Goal: Information Seeking & Learning: Learn about a topic

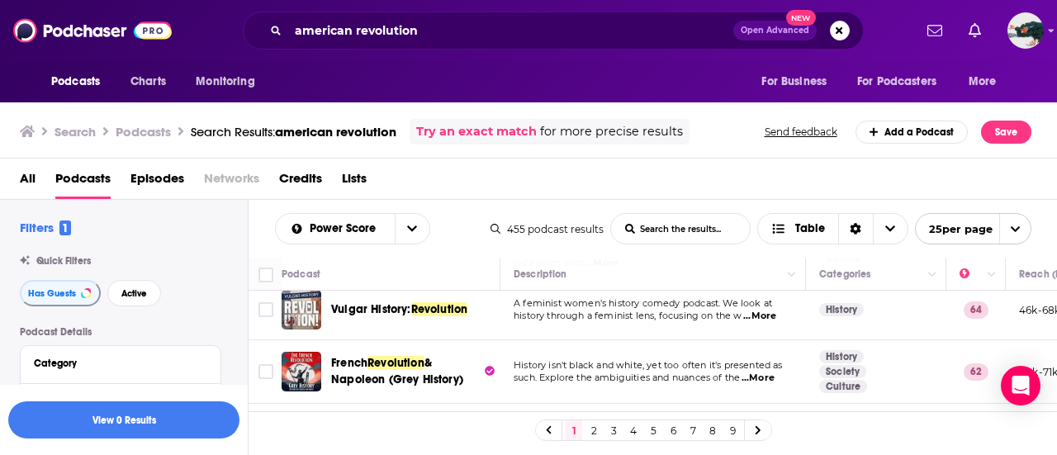
scroll to position [164, 0]
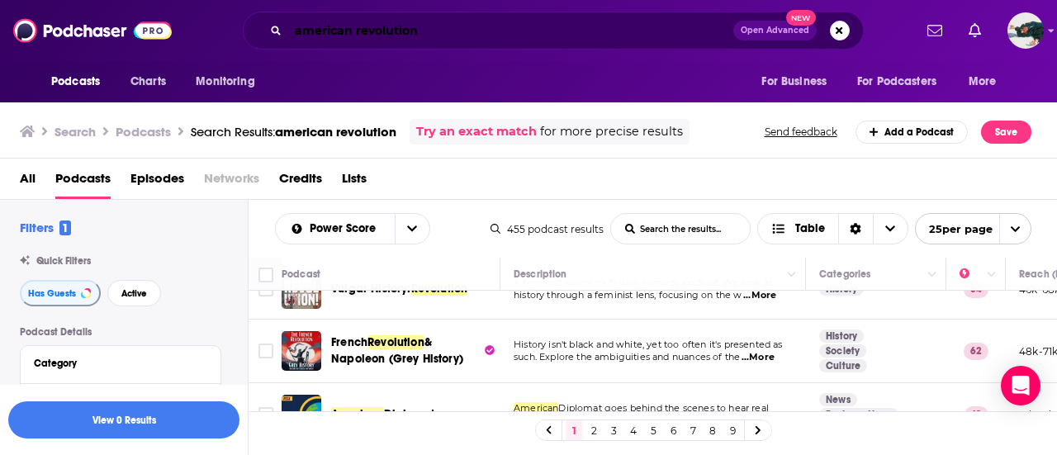
click at [380, 36] on input "american revolution" at bounding box center [510, 30] width 445 height 26
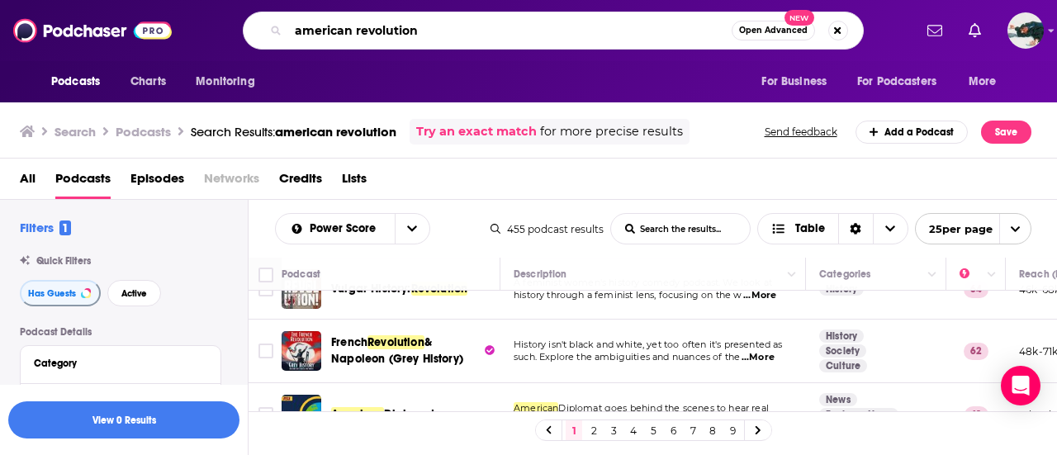
click at [380, 36] on input "american revolution" at bounding box center [509, 30] width 443 height 26
type input "a"
type input "american history"
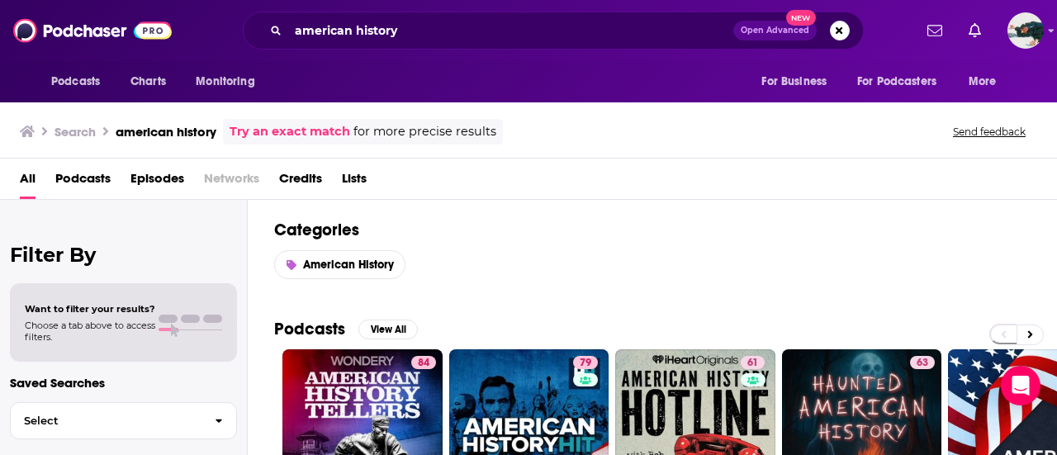
click at [89, 180] on span "Podcasts" at bounding box center [82, 182] width 55 height 34
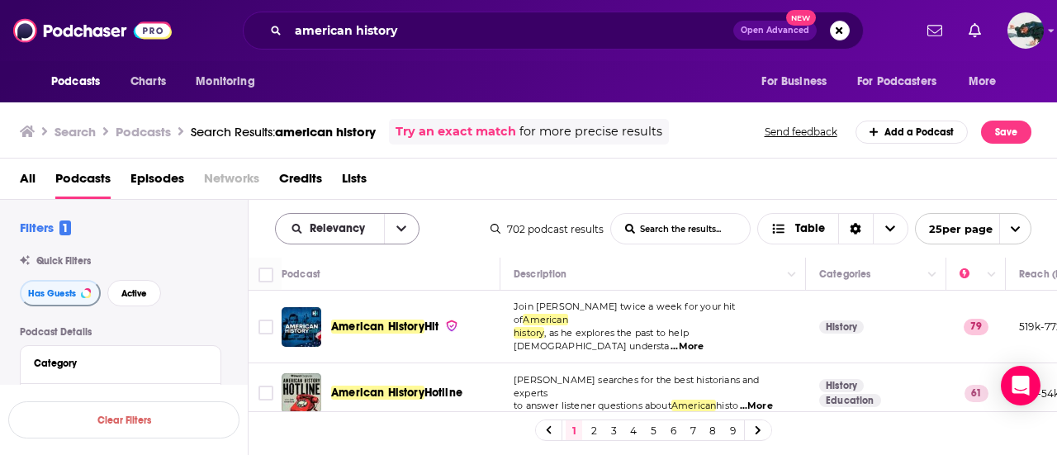
click at [402, 230] on icon "open menu" at bounding box center [401, 229] width 10 height 12
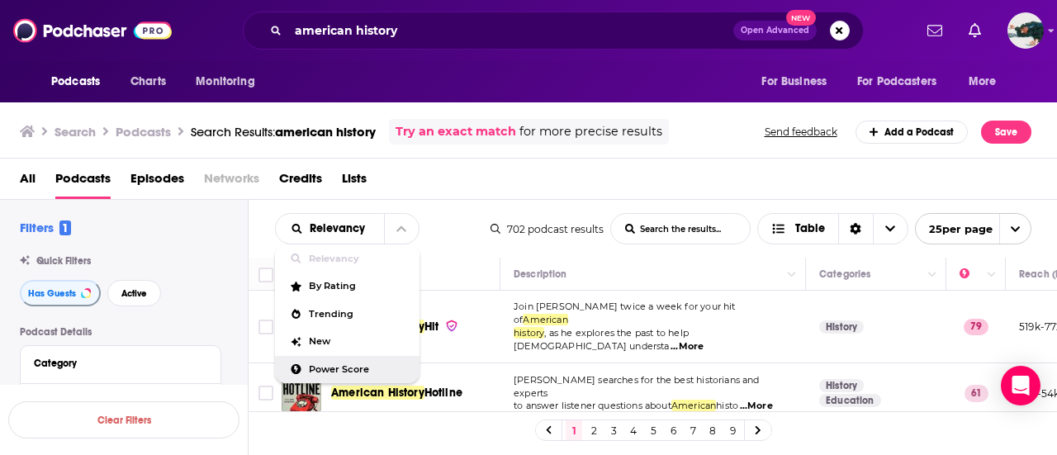
click at [336, 365] on span "Power Score" at bounding box center [357, 369] width 97 height 9
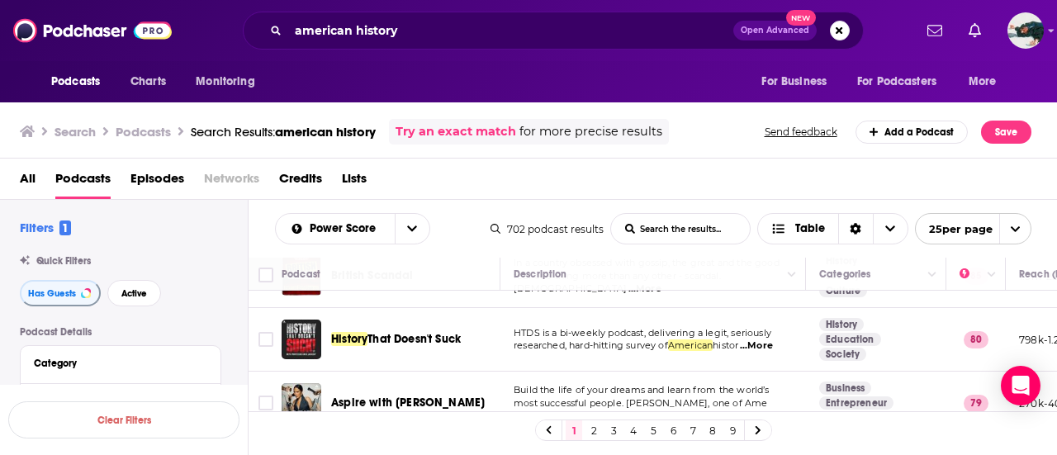
scroll to position [177, 0]
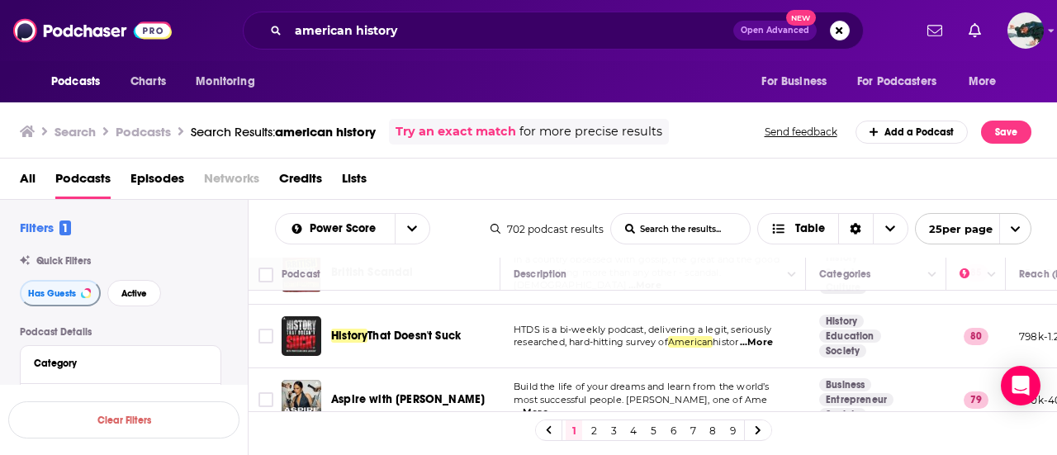
click at [763, 336] on span "...More" at bounding box center [756, 342] width 33 height 13
click at [471, 197] on div "All Podcasts Episodes Networks Credits Lists" at bounding box center [532, 182] width 1025 height 34
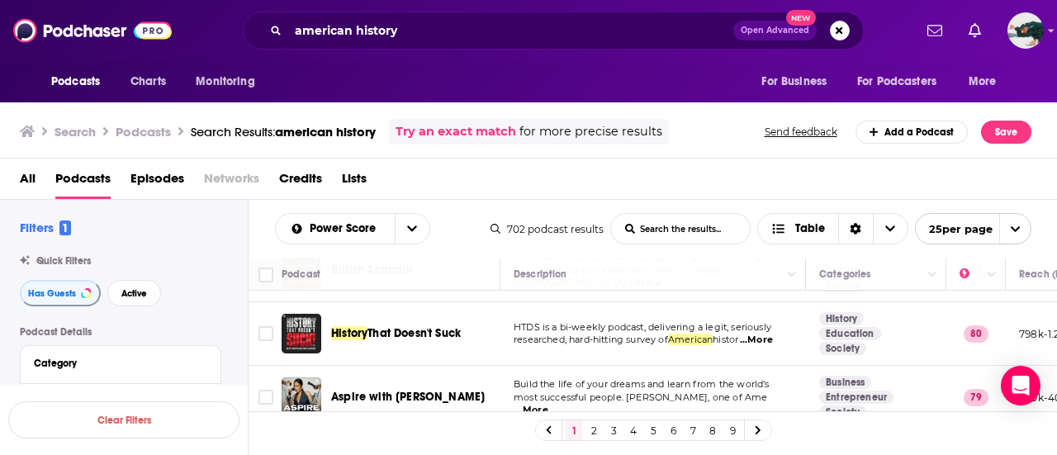
scroll to position [181, 0]
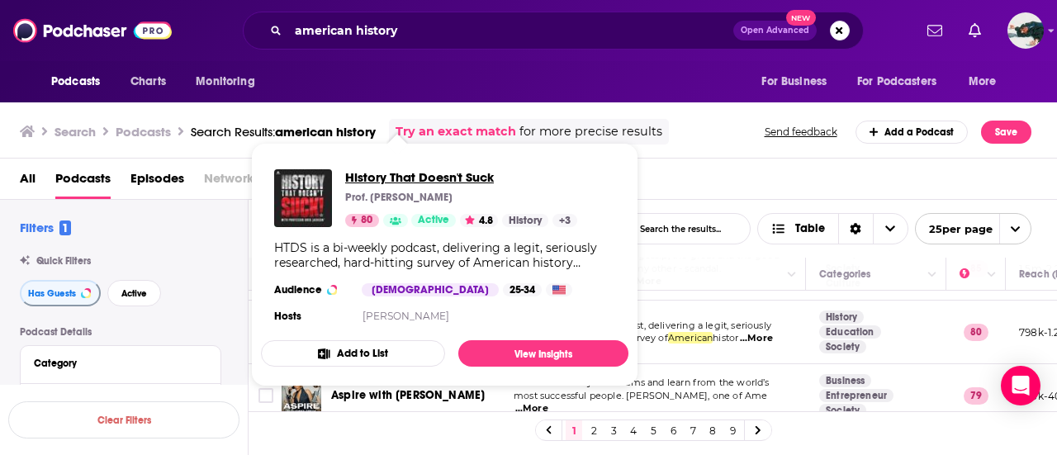
drag, startPoint x: 433, startPoint y: 324, endPoint x: 370, endPoint y: 173, distance: 164.4
click at [370, 173] on span "History That Doesn't Suck" at bounding box center [461, 177] width 232 height 16
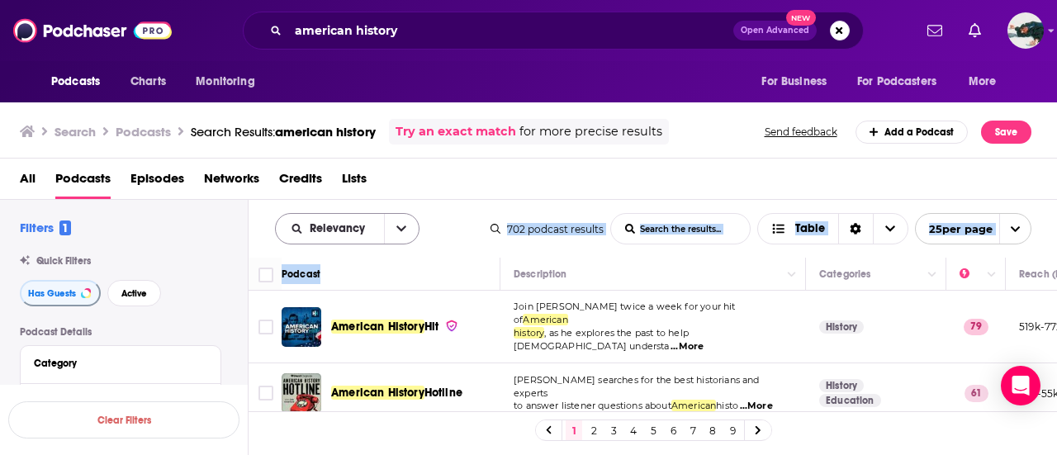
drag, startPoint x: 459, startPoint y: 291, endPoint x: 402, endPoint y: 231, distance: 82.3
click at [402, 231] on div "Relevancy List Search Input Search the results... Table 702 podcast results Lis…" at bounding box center [653, 377] width 809 height 355
click at [402, 231] on icon "open menu" at bounding box center [401, 229] width 10 height 12
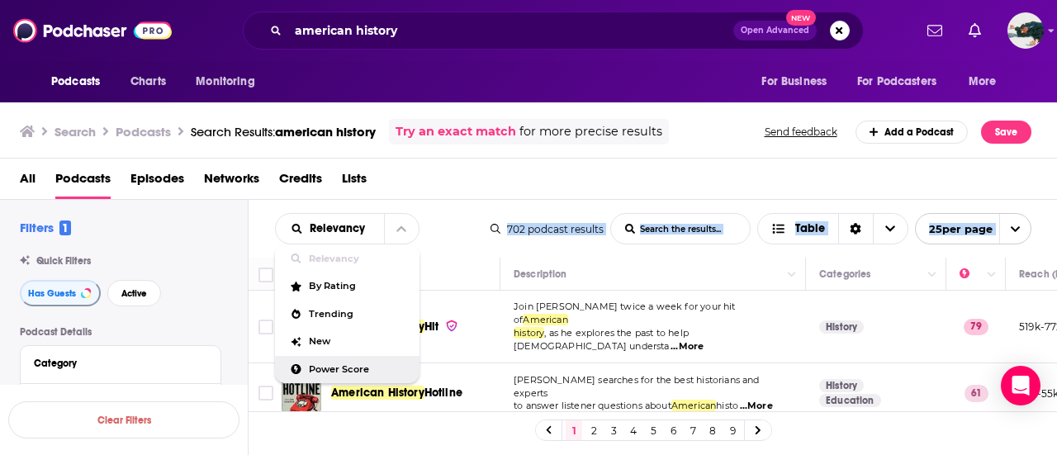
click at [340, 367] on span "Power Score" at bounding box center [357, 369] width 97 height 9
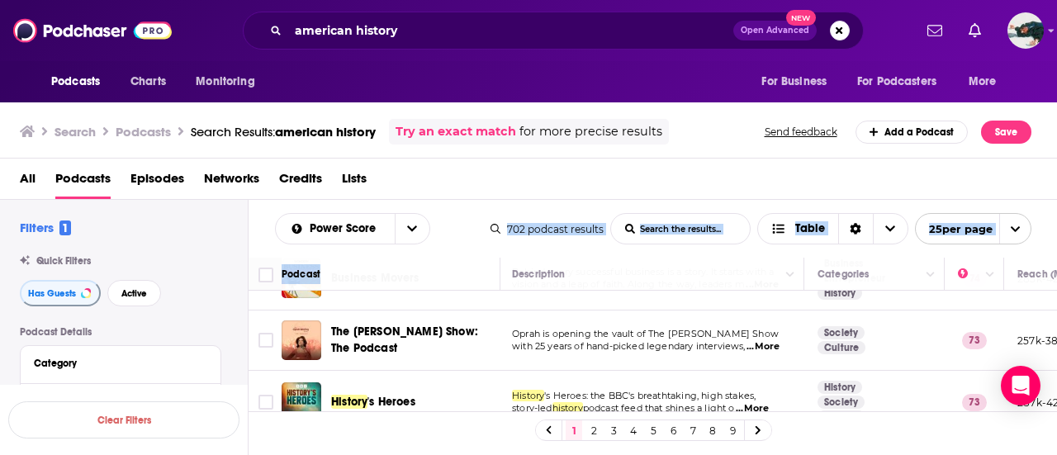
scroll to position [434, 0]
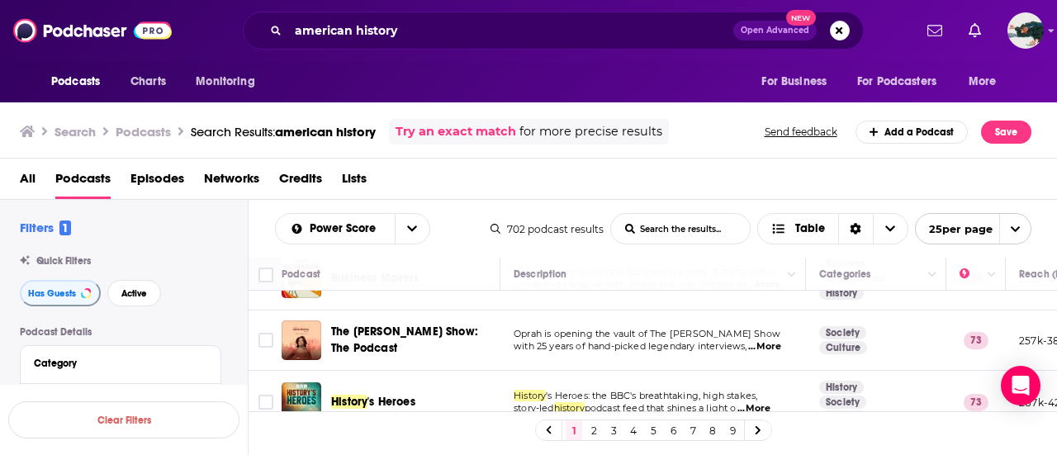
click at [774, 328] on p "Oprah is opening the vault of The Oprah Winfrey Show" at bounding box center [653, 334] width 278 height 13
click at [773, 340] on span "...More" at bounding box center [764, 346] width 33 height 13
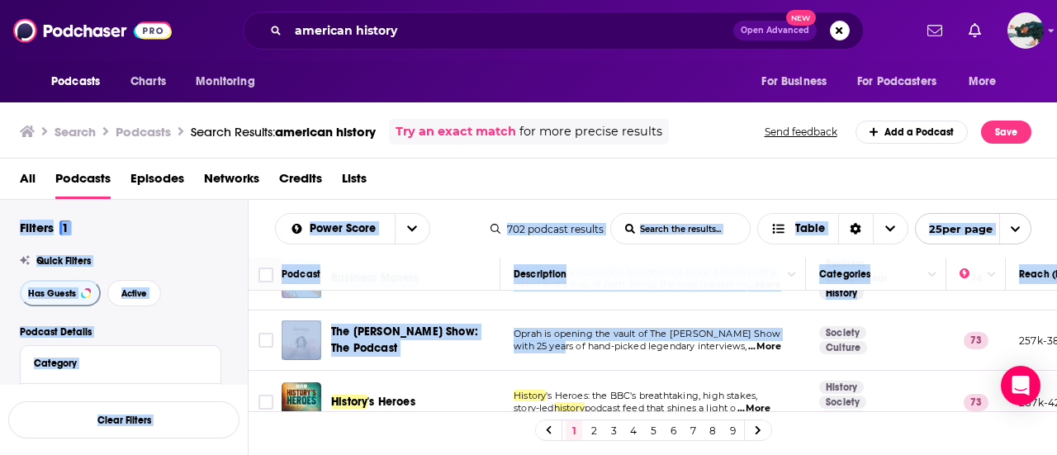
drag, startPoint x: 419, startPoint y: 192, endPoint x: 586, endPoint y: 386, distance: 255.2
click at [586, 386] on div "Search Podcasts Search Results: american history Try an exact match for more pr…" at bounding box center [529, 277] width 1058 height 356
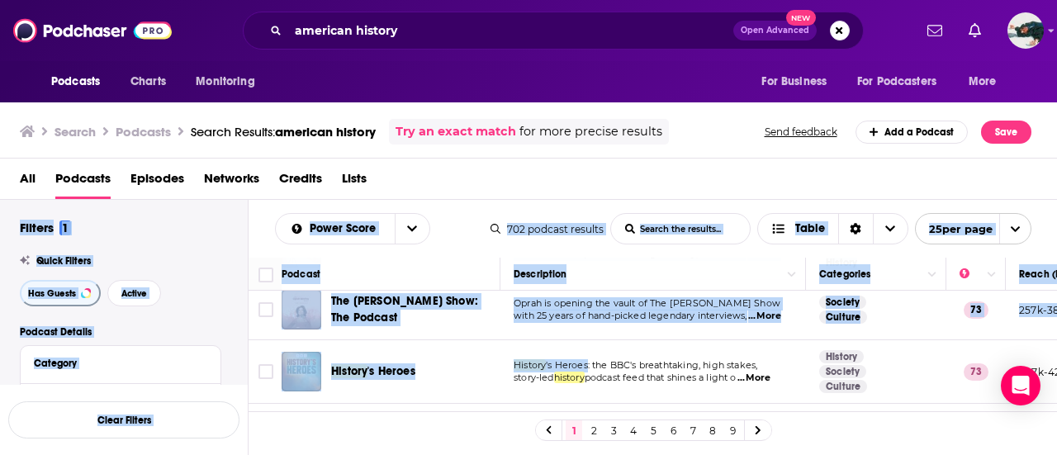
scroll to position [466, 0]
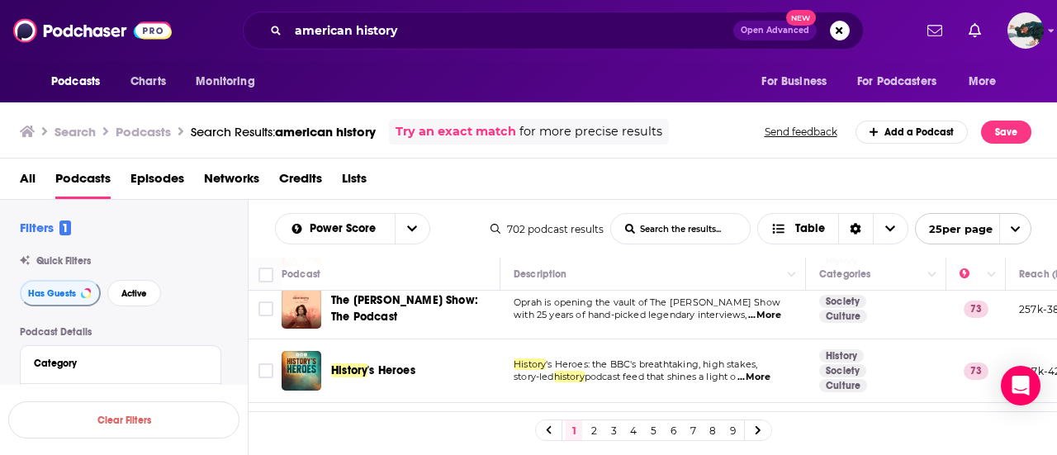
click at [834, 429] on div "1 2 3 4 5 6 7 8 9" at bounding box center [653, 429] width 809 height 37
click at [765, 371] on span "...More" at bounding box center [753, 377] width 33 height 13
click at [456, 175] on div "All Podcasts Episodes Networks Credits Lists" at bounding box center [532, 182] width 1025 height 34
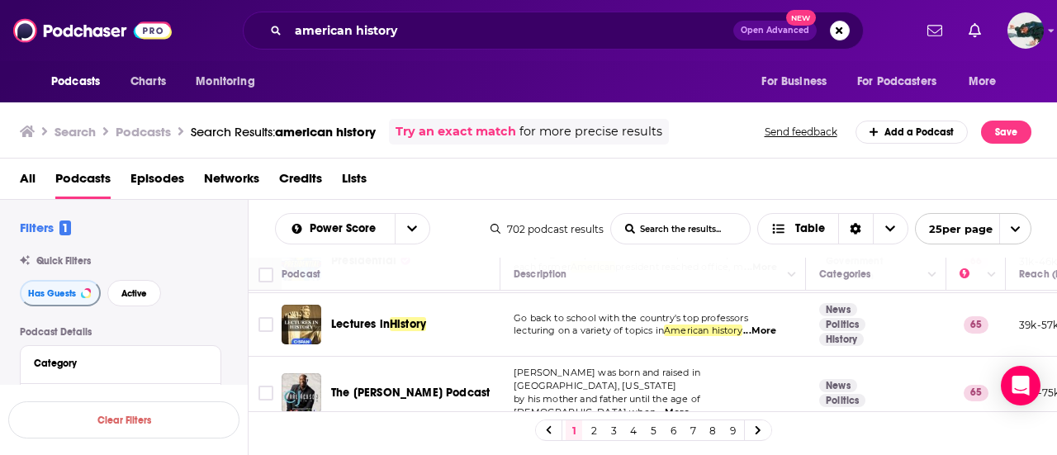
scroll to position [1454, 0]
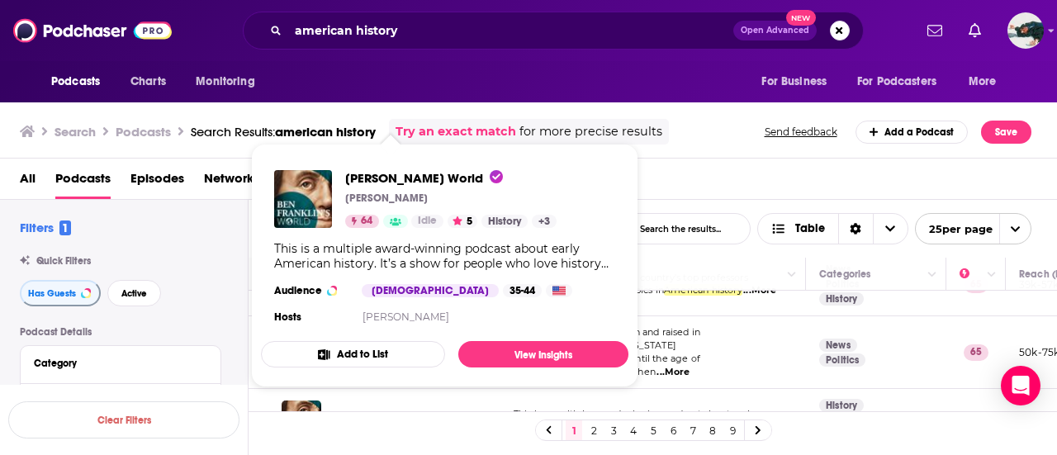
drag, startPoint x: 366, startPoint y: 368, endPoint x: 272, endPoint y: 184, distance: 206.4
click at [272, 184] on div "Ben Franklin's World Liz Covart 64 Idle 5 History + 3 This is a multiple award-…" at bounding box center [444, 249] width 367 height 184
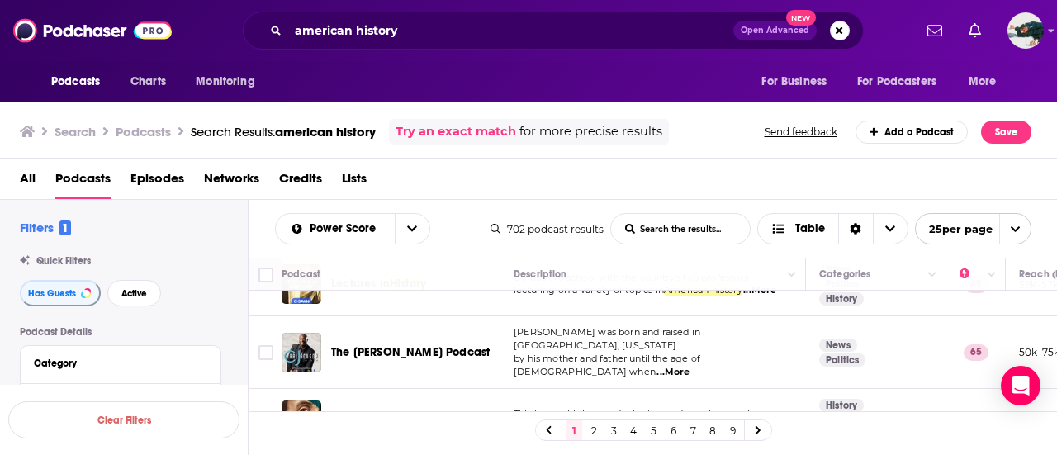
click at [591, 431] on link "2" at bounding box center [593, 430] width 17 height 20
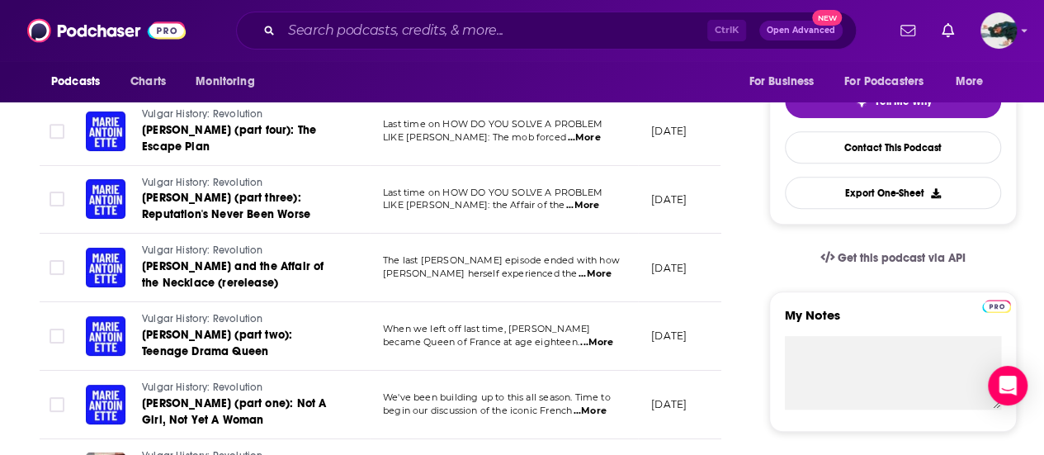
scroll to position [353, 0]
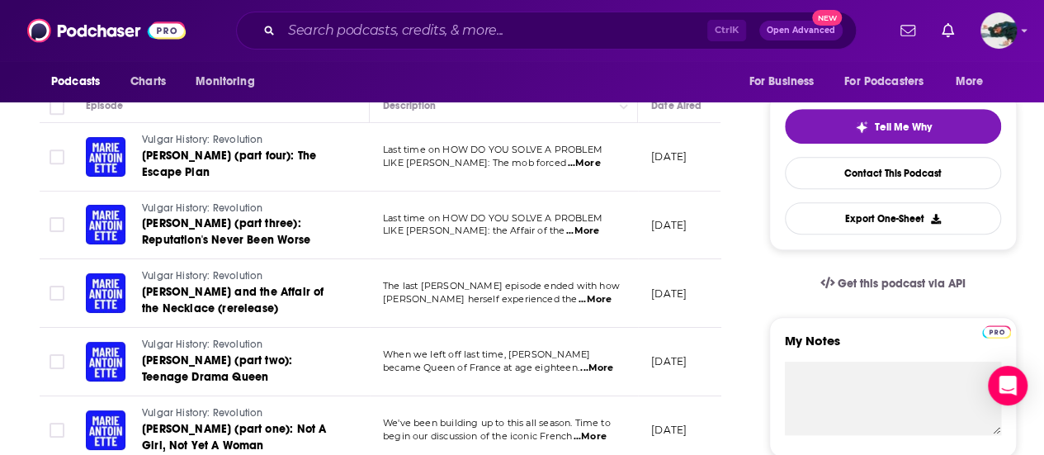
click at [593, 168] on span "...More" at bounding box center [583, 163] width 33 height 13
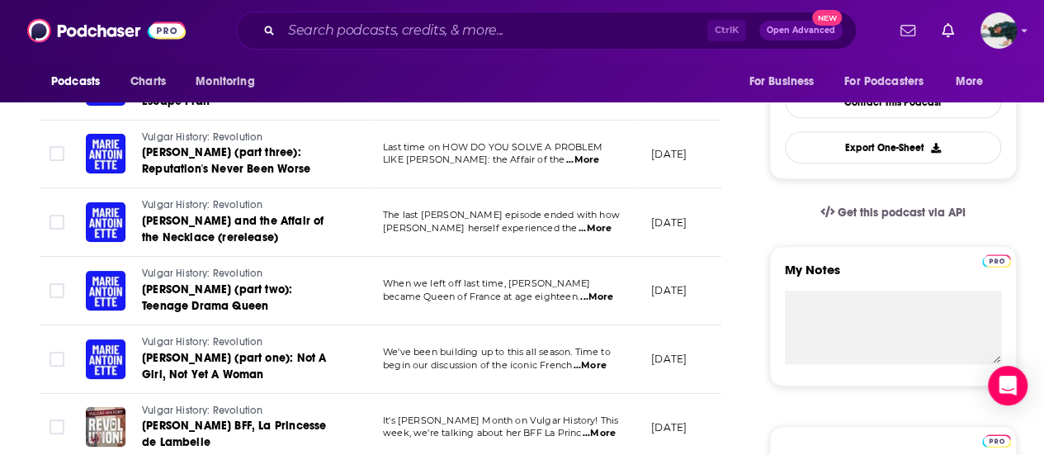
click at [712, 247] on td "September 19, 2025" at bounding box center [691, 222] width 107 height 69
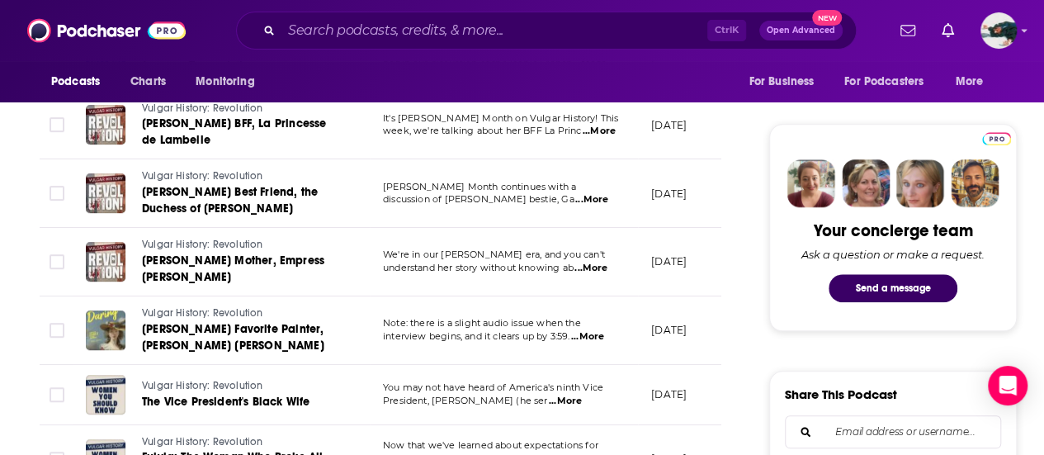
scroll to position [801, 0]
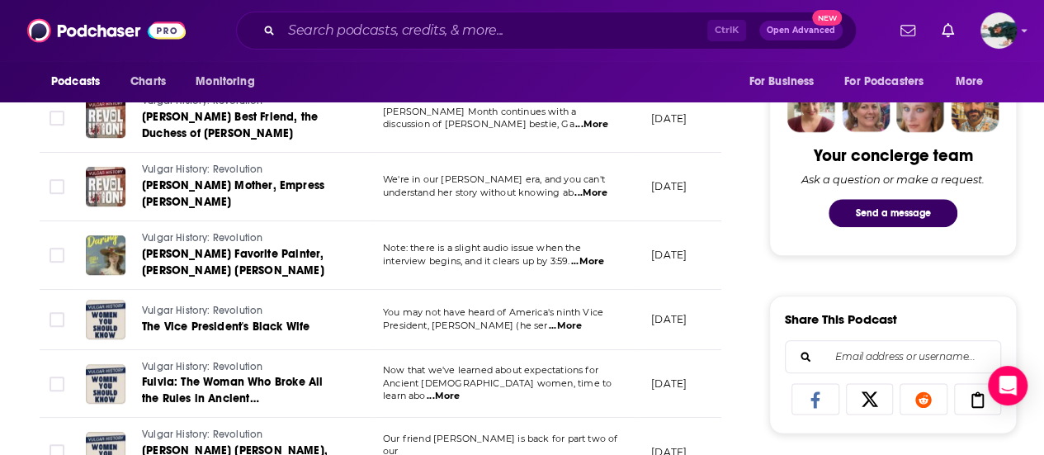
click at [590, 262] on span "...More" at bounding box center [587, 261] width 33 height 13
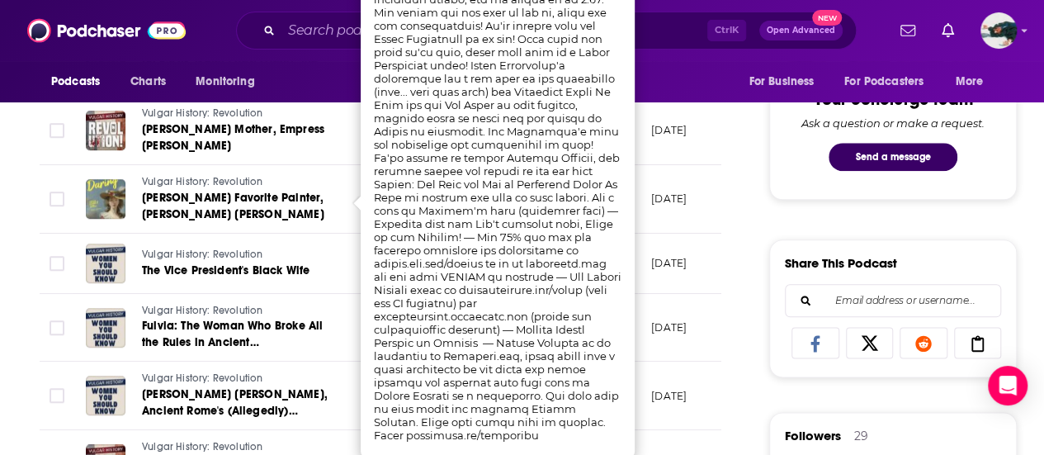
scroll to position [861, 0]
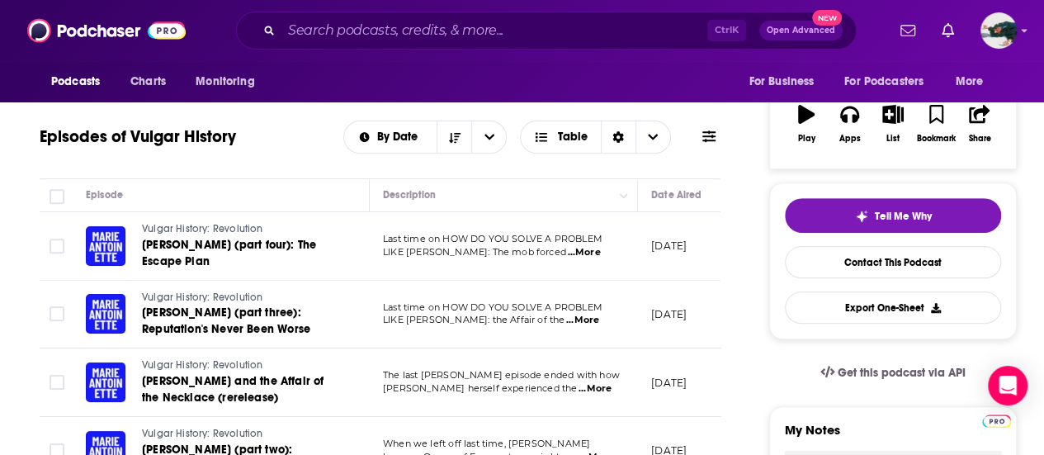
scroll to position [0, 0]
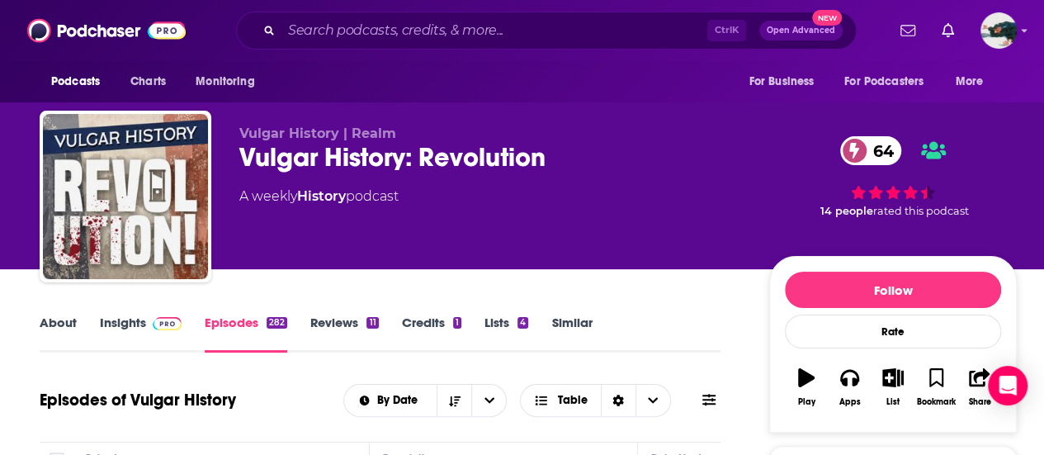
click at [66, 333] on link "About" at bounding box center [58, 334] width 37 height 38
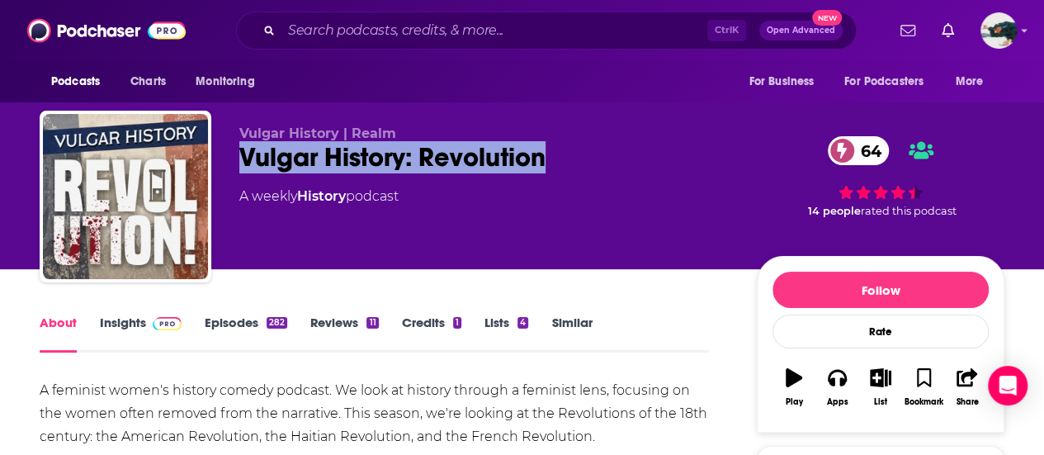
drag, startPoint x: 580, startPoint y: 157, endPoint x: 243, endPoint y: 167, distance: 337.0
click at [243, 167] on div "Vulgar History: Revolution 64" at bounding box center [484, 157] width 491 height 32
copy h1 "Vulgar History: Revolution"
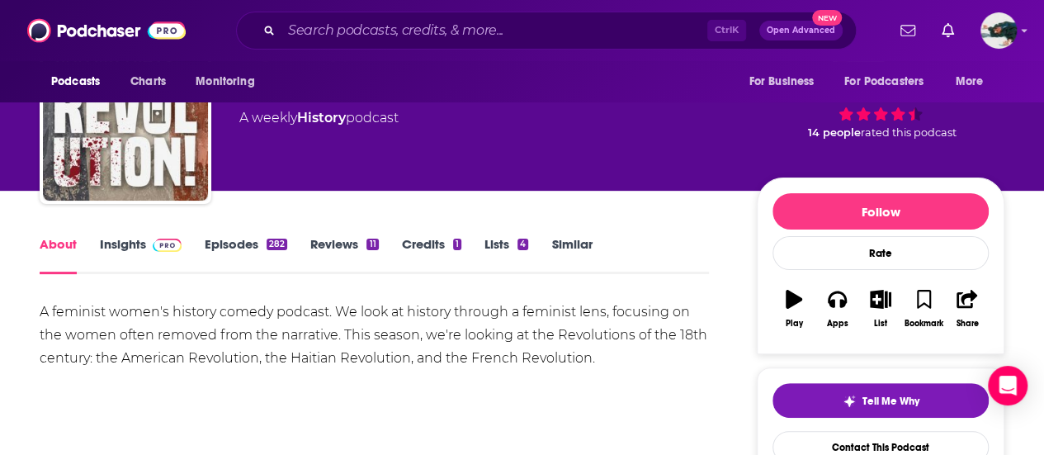
scroll to position [80, 0]
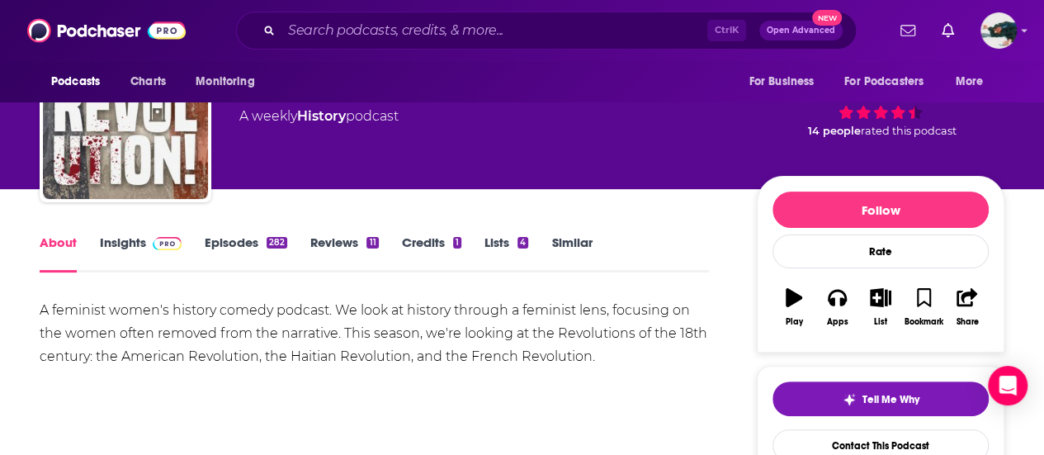
click at [358, 237] on link "Reviews 11" at bounding box center [344, 253] width 68 height 38
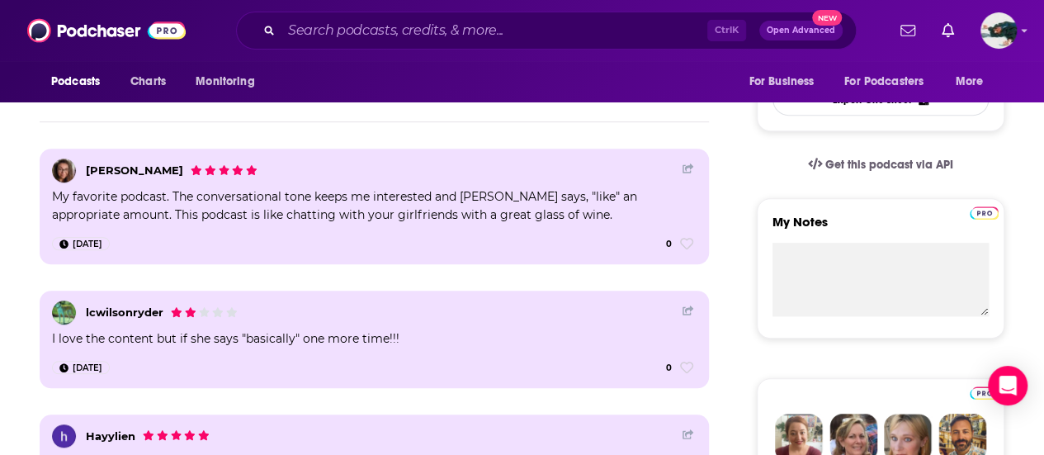
scroll to position [181, 0]
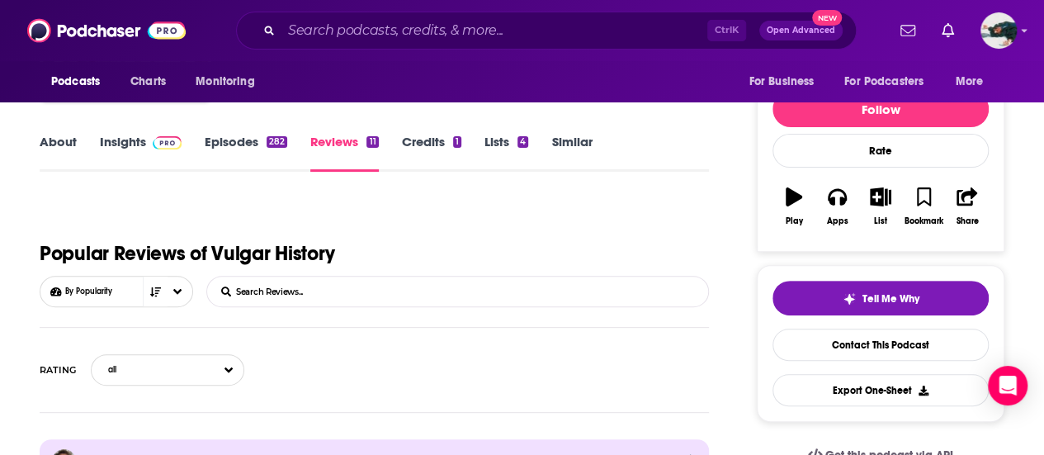
click at [249, 143] on link "Episodes 282" at bounding box center [246, 153] width 83 height 38
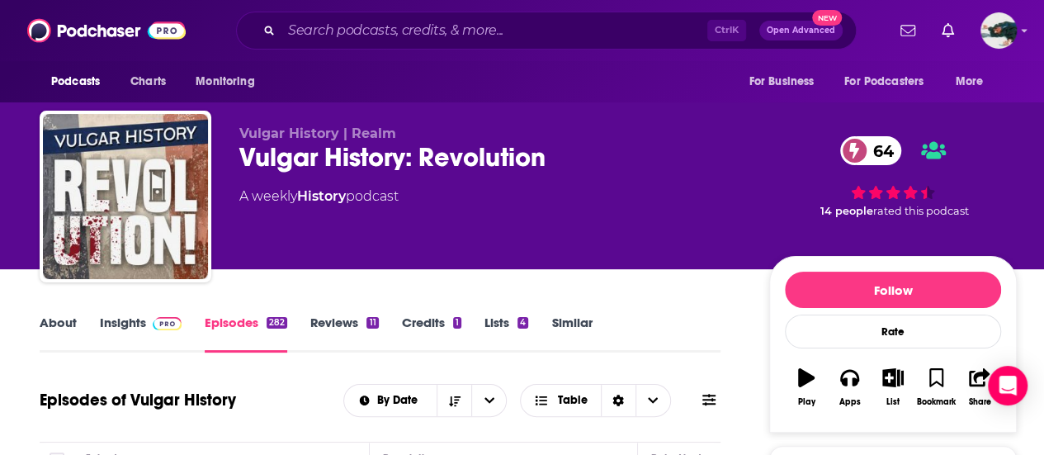
scroll to position [12, 0]
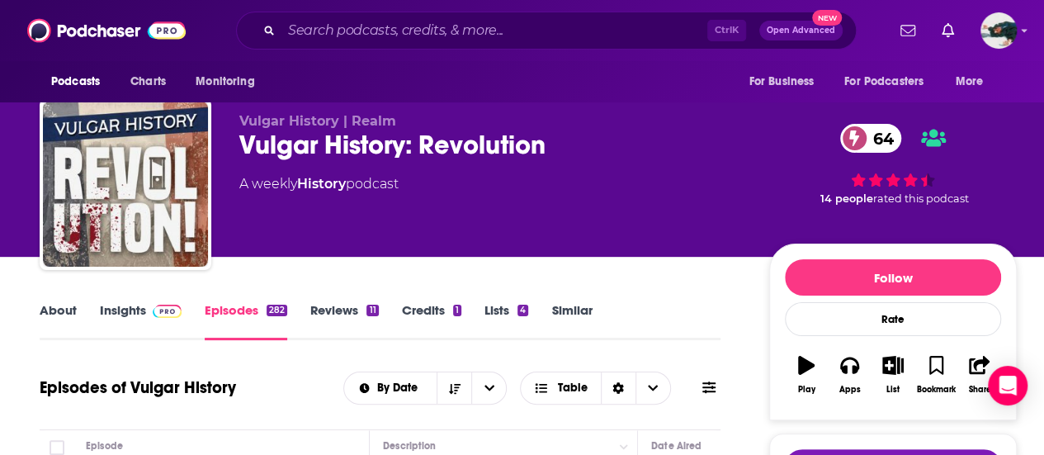
click at [66, 300] on div "About Insights Episodes 282 Reviews 11 Credits 1 Lists 4 Similar" at bounding box center [380, 320] width 681 height 40
click at [66, 303] on link "About" at bounding box center [58, 321] width 37 height 38
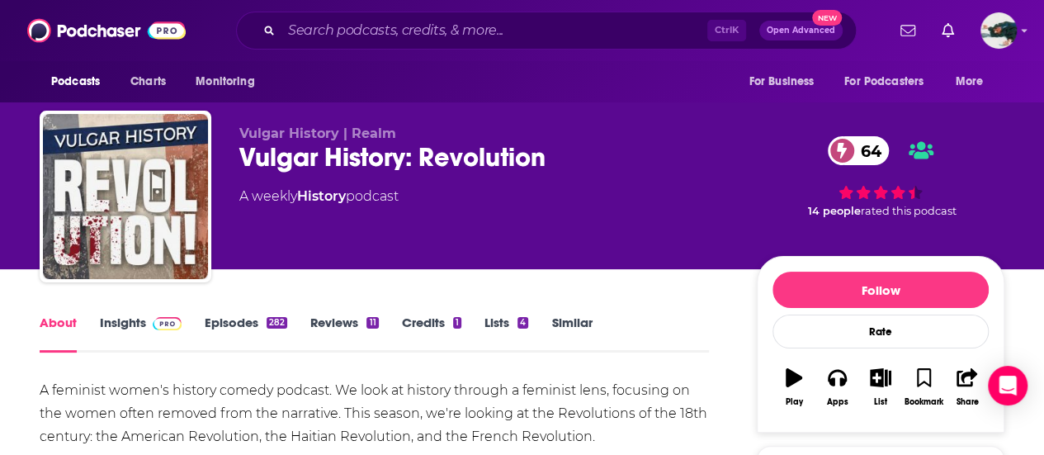
scroll to position [233, 0]
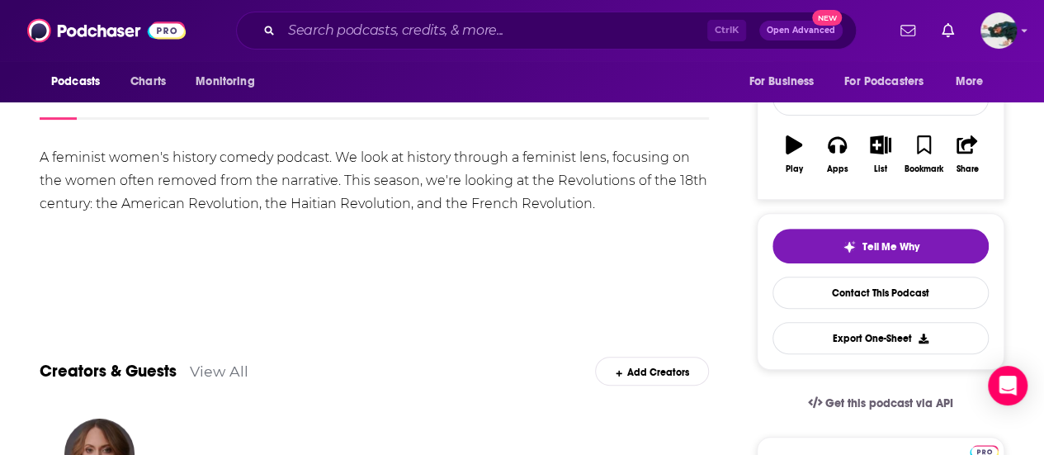
click at [157, 189] on div "A feminist women's history comedy podcast. We look at history through a feminis…" at bounding box center [375, 180] width 670 height 69
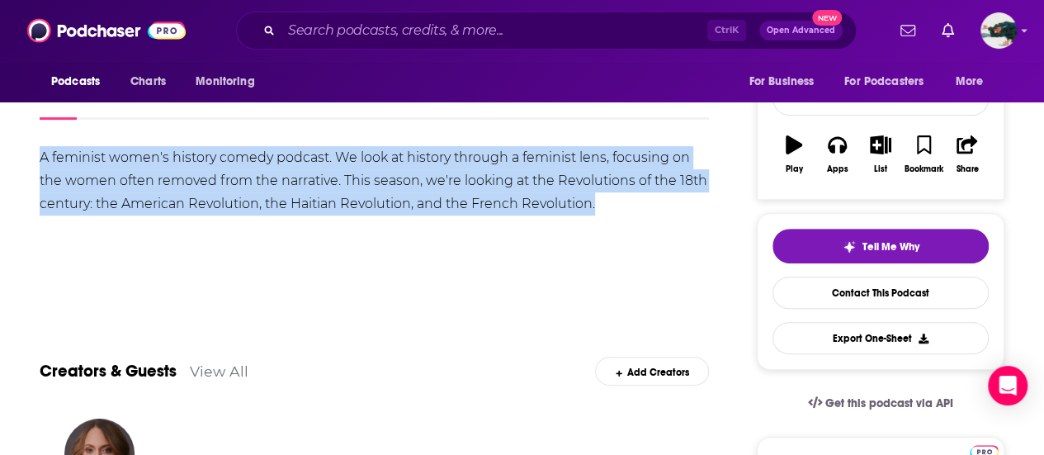
click at [157, 189] on div "A feminist women's history comedy podcast. We look at history through a feminis…" at bounding box center [375, 180] width 670 height 69
copy div "A feminist women's history comedy podcast. We look at history through a feminis…"
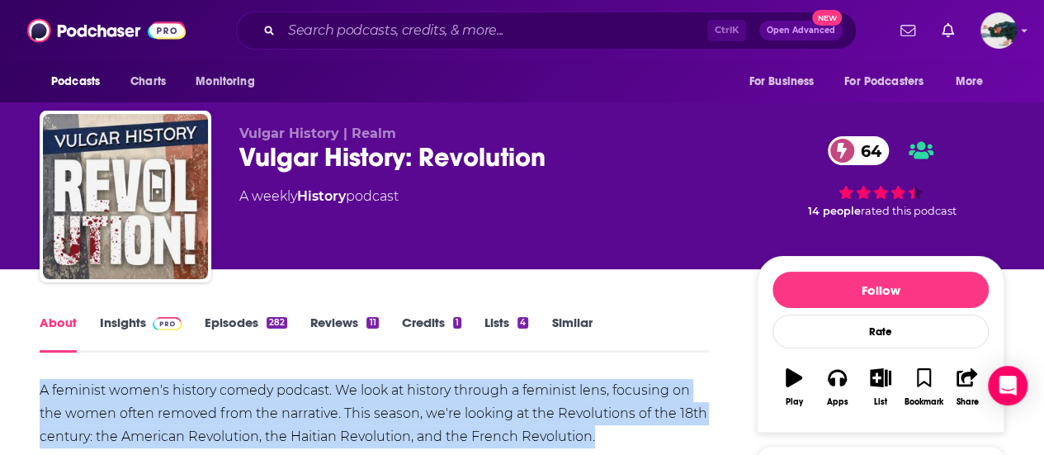
click at [159, 334] on link "Insights" at bounding box center [141, 334] width 82 height 38
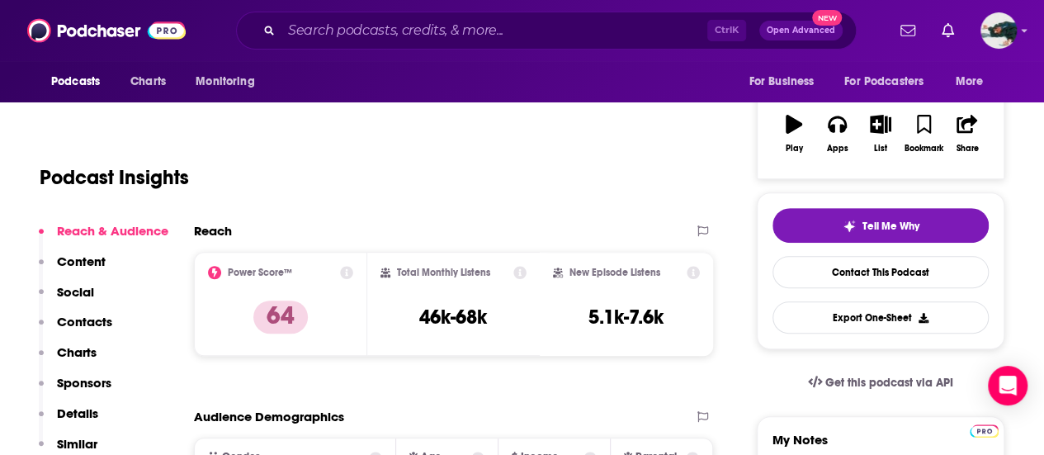
scroll to position [254, 0]
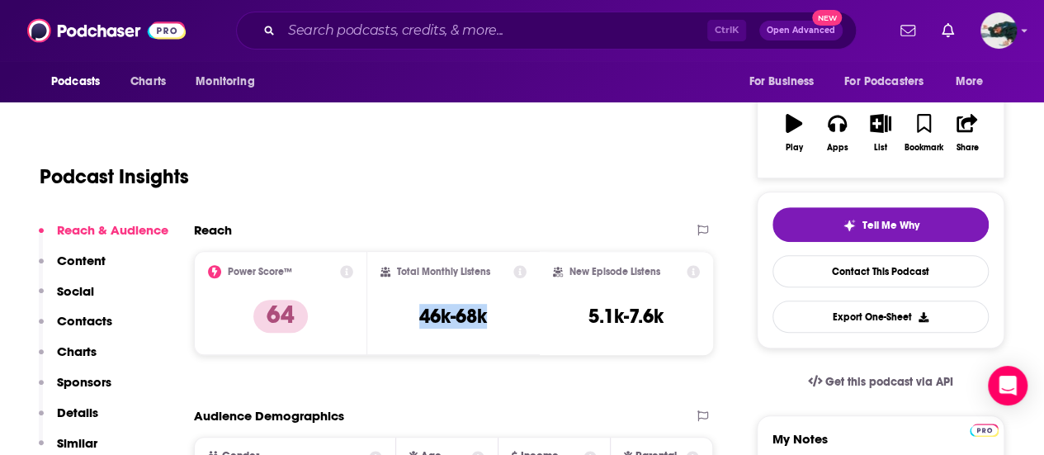
drag, startPoint x: 526, startPoint y: 315, endPoint x: 499, endPoint y: 322, distance: 28.2
click at [499, 322] on div "Total Monthly Listens 46k-68k" at bounding box center [454, 303] width 147 height 76
copy h3 "46k-68k"
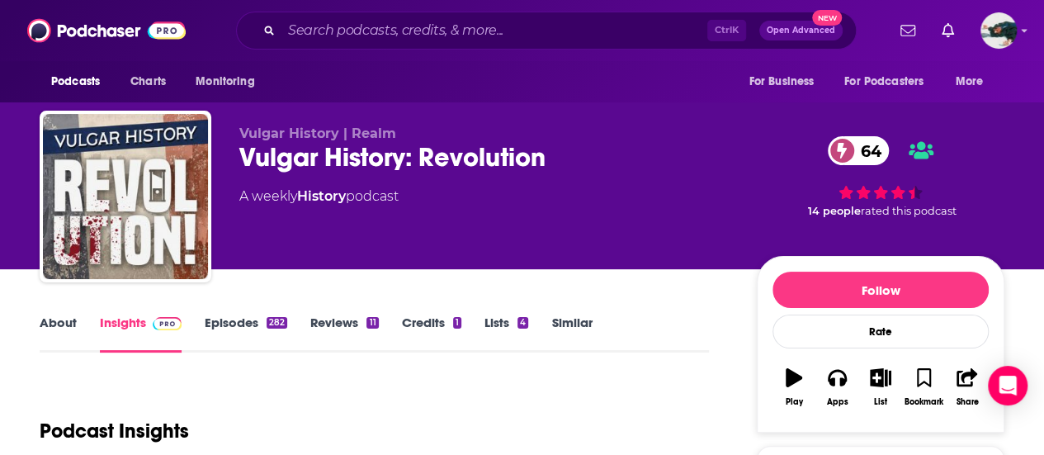
click at [50, 320] on link "About" at bounding box center [58, 334] width 37 height 38
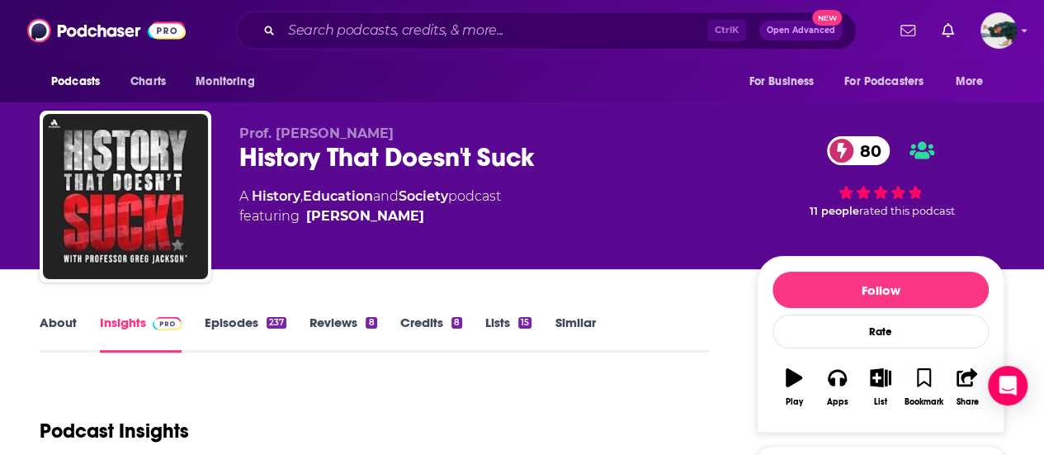
click at [263, 324] on link "Episodes 237" at bounding box center [246, 334] width 82 height 38
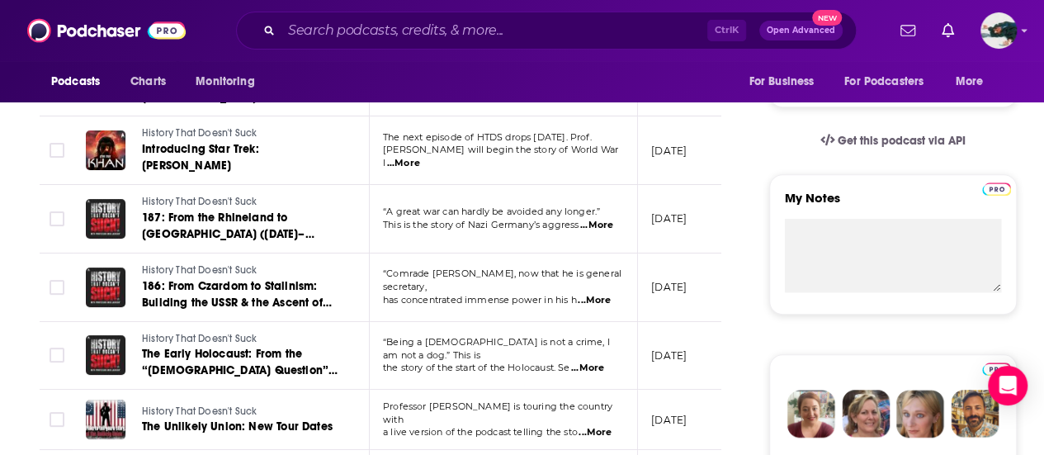
scroll to position [507, 0]
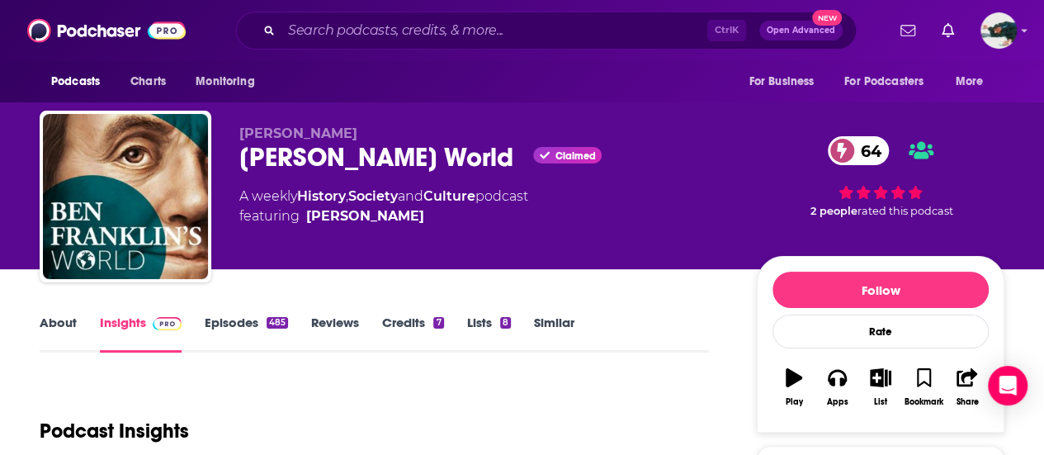
click at [257, 328] on link "Episodes 485" at bounding box center [246, 334] width 83 height 38
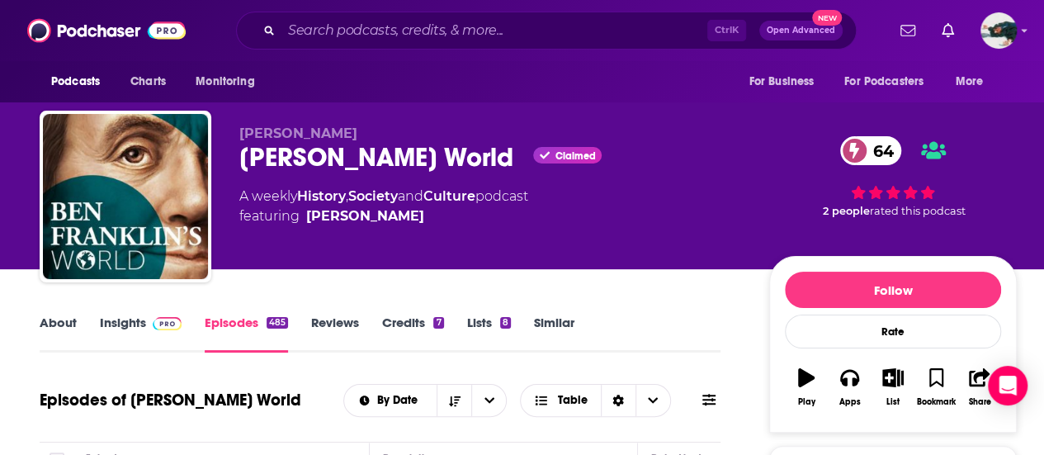
scroll to position [195, 0]
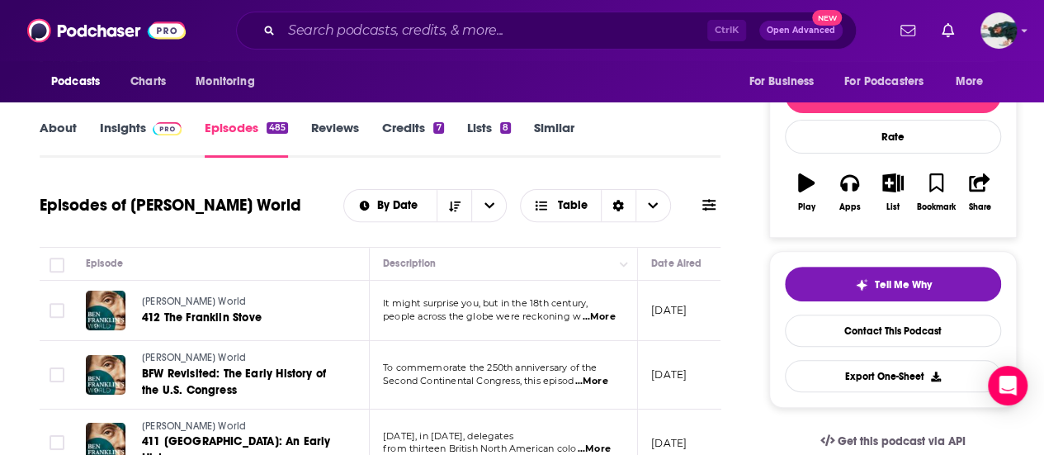
click at [599, 313] on span "...More" at bounding box center [598, 316] width 33 height 13
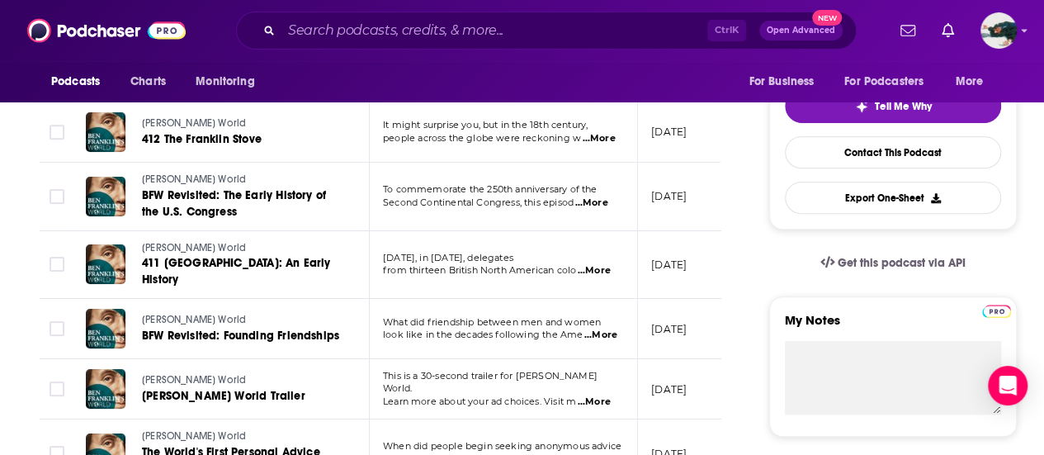
scroll to position [374, 0]
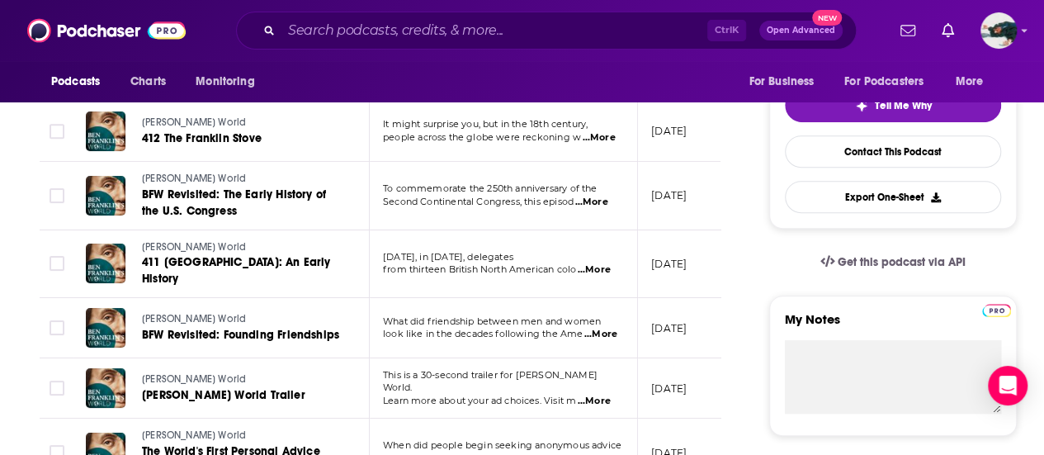
click at [599, 138] on span "...More" at bounding box center [598, 137] width 33 height 13
drag, startPoint x: 815, startPoint y: 341, endPoint x: 745, endPoint y: 328, distance: 71.4
click at [597, 328] on span "...More" at bounding box center [601, 334] width 33 height 13
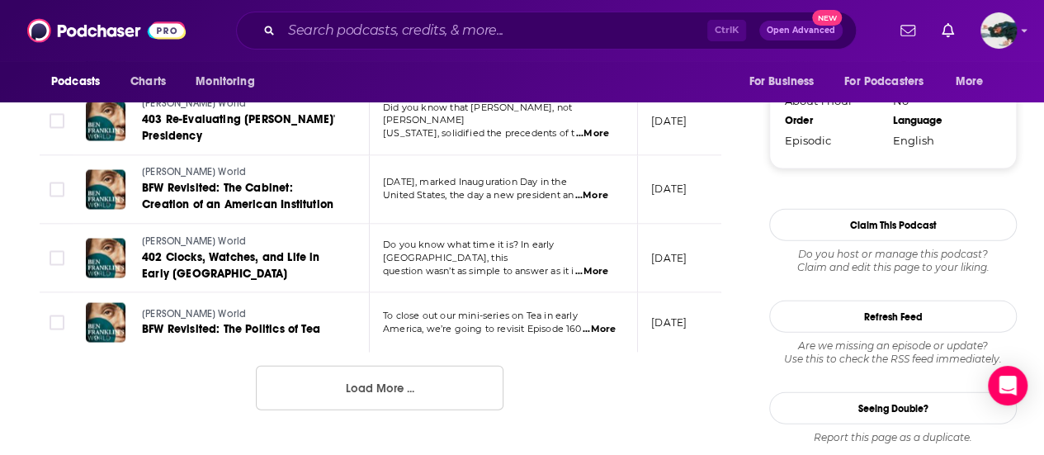
scroll to position [1776, 0]
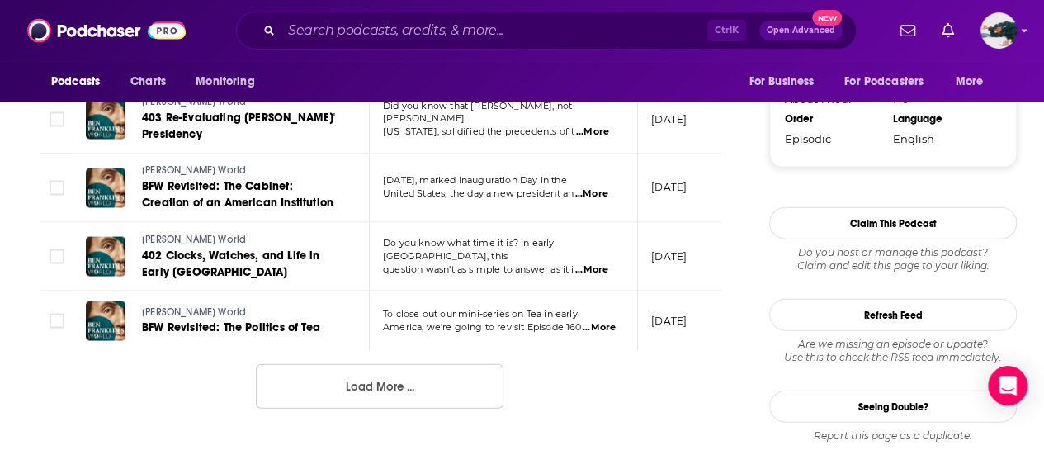
click at [324, 391] on button "Load More ..." at bounding box center [380, 386] width 248 height 45
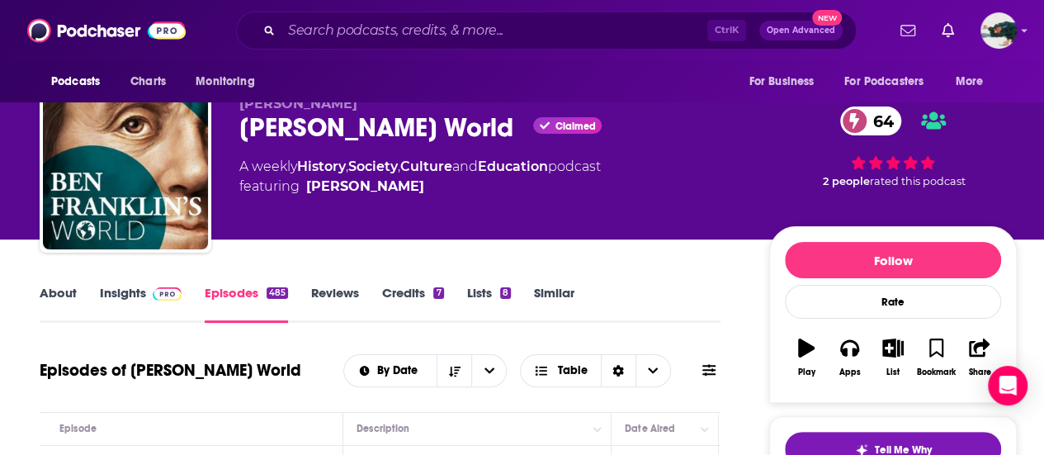
scroll to position [0, 0]
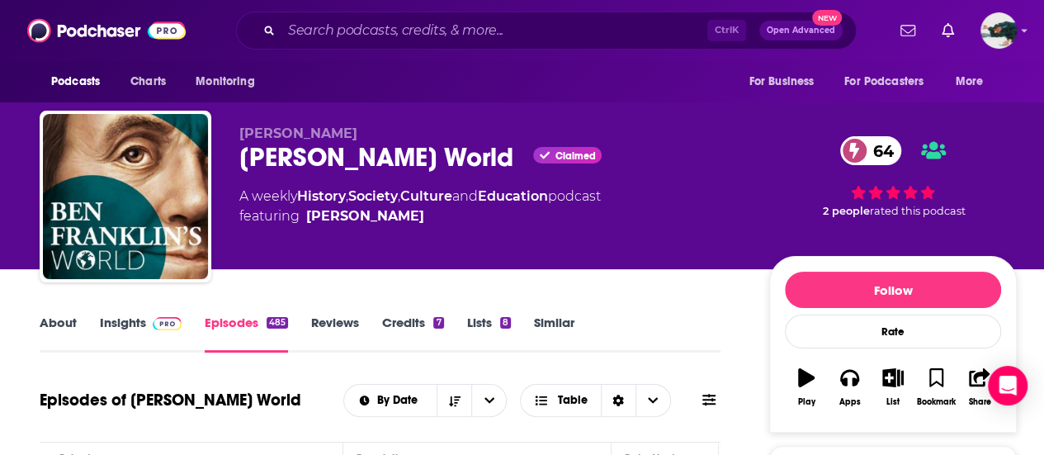
drag, startPoint x: 477, startPoint y: 162, endPoint x: 235, endPoint y: 120, distance: 245.6
click at [235, 120] on div "Liz Covart Ben Franklin's World Claimed 64 A weekly History , Society , Culture…" at bounding box center [529, 200] width 978 height 178
copy div "Liz Covart Ben Franklin's World"
click at [439, 224] on span "featuring Liz Covart" at bounding box center [420, 216] width 362 height 20
click at [126, 339] on link "Insights" at bounding box center [141, 334] width 82 height 38
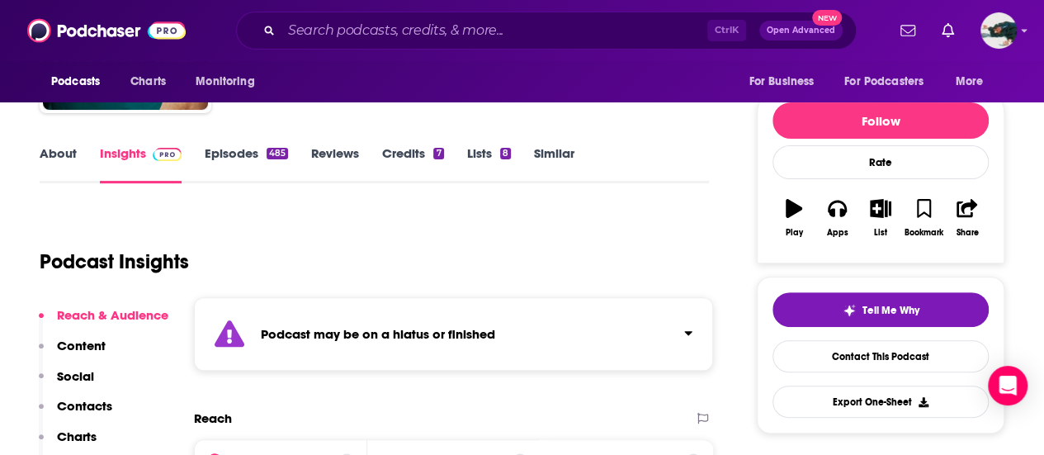
scroll to position [149, 0]
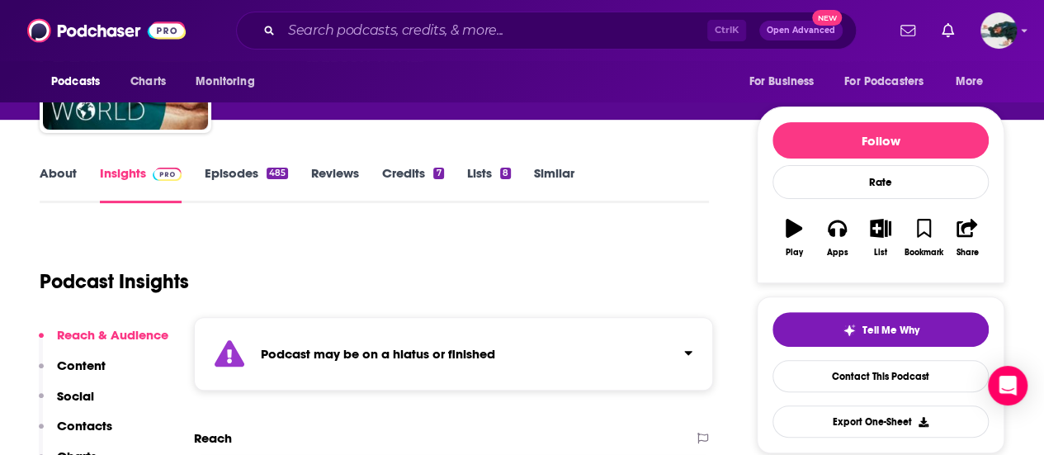
click at [350, 173] on link "Reviews" at bounding box center [335, 184] width 48 height 38
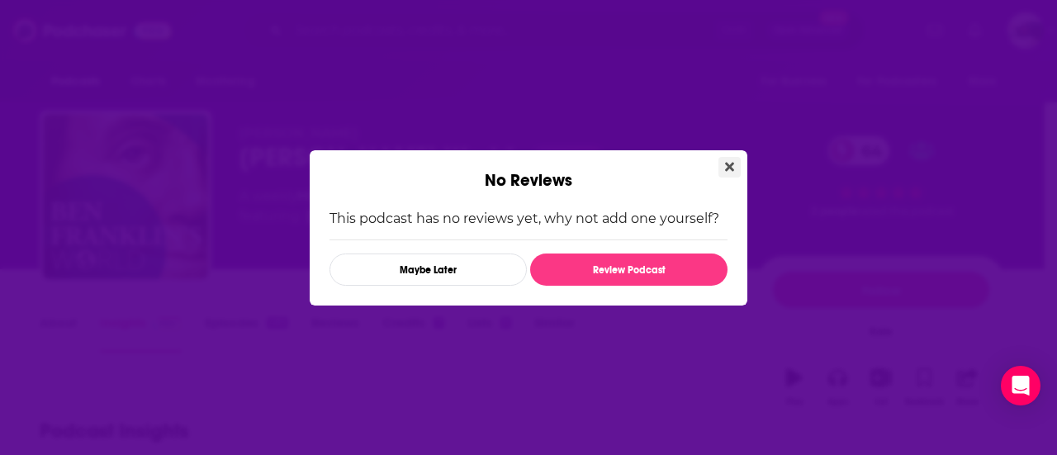
click at [726, 177] on button "Close" at bounding box center [729, 167] width 22 height 21
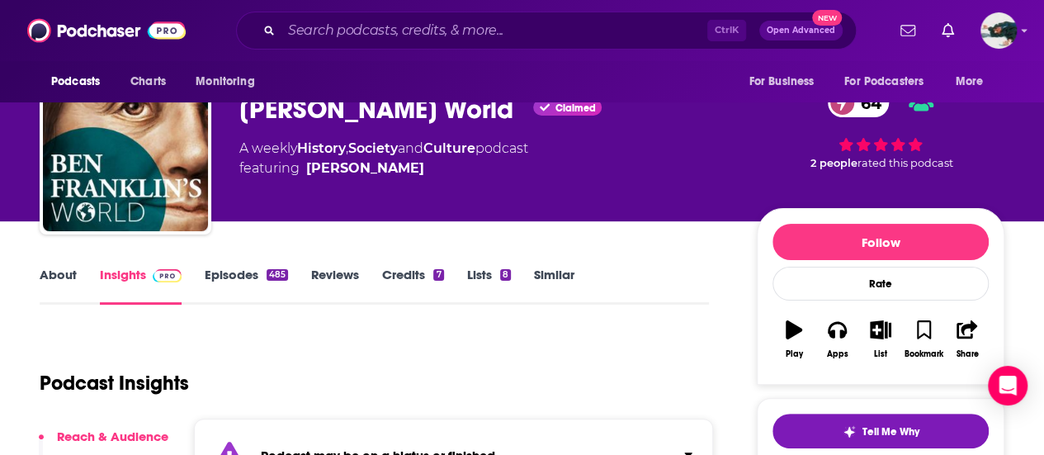
scroll to position [49, 0]
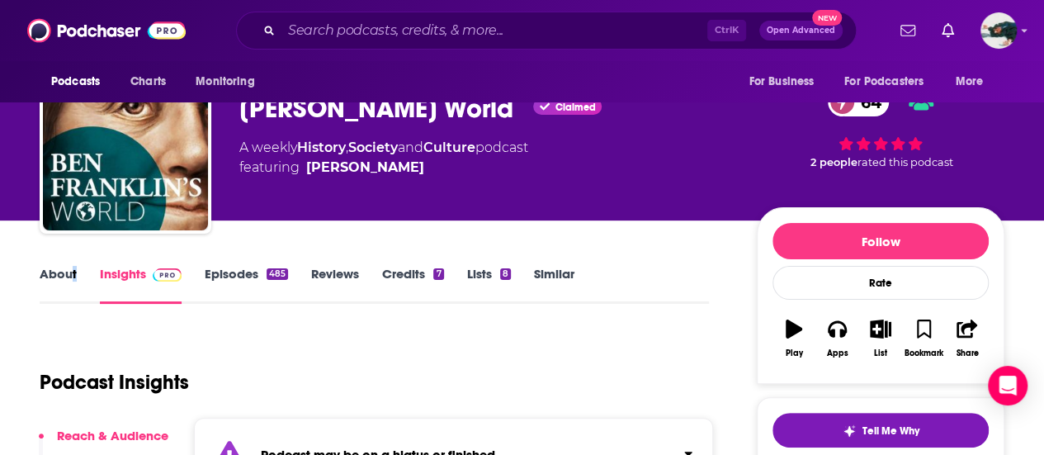
drag, startPoint x: 79, startPoint y: 255, endPoint x: 69, endPoint y: 268, distance: 16.4
click at [69, 268] on link "About" at bounding box center [58, 285] width 37 height 38
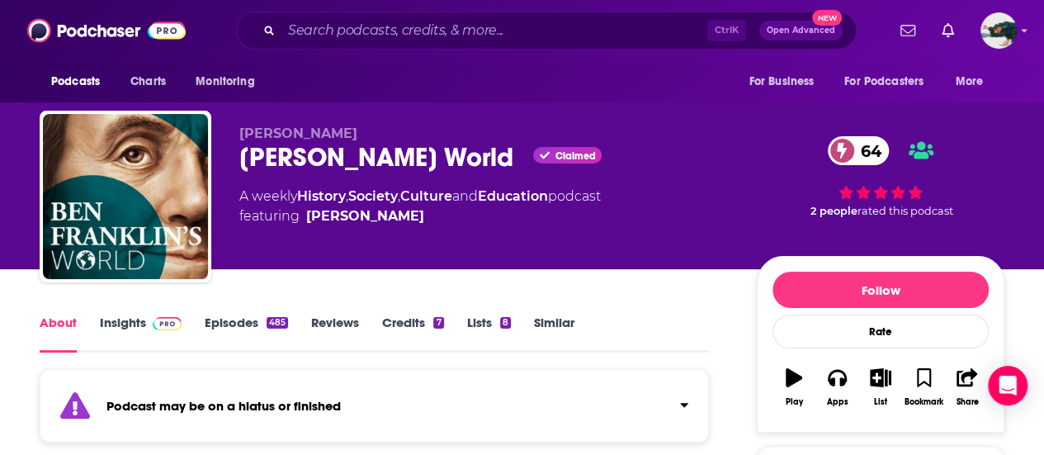
drag, startPoint x: 479, startPoint y: 148, endPoint x: 230, endPoint y: 175, distance: 250.8
click at [230, 175] on div "Liz Covart Ben Franklin's World Claimed 64 A weekly History , Society , Culture…" at bounding box center [522, 200] width 965 height 178
copy h1 "Ben Franklin's World"
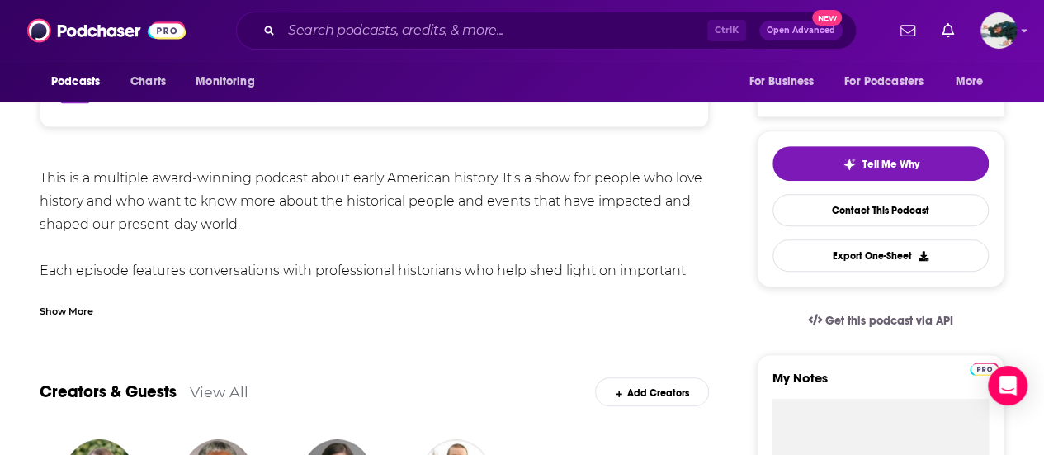
scroll to position [78, 0]
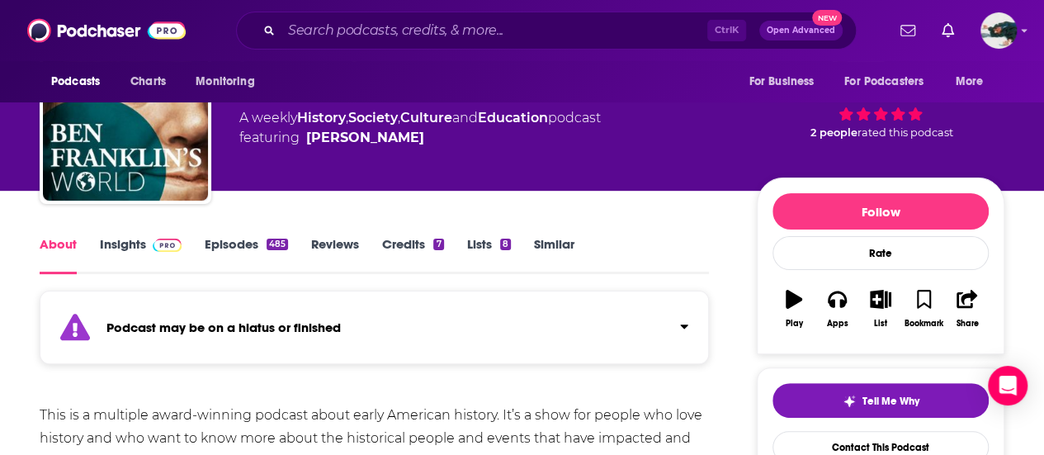
click at [114, 257] on link "Insights" at bounding box center [141, 255] width 82 height 38
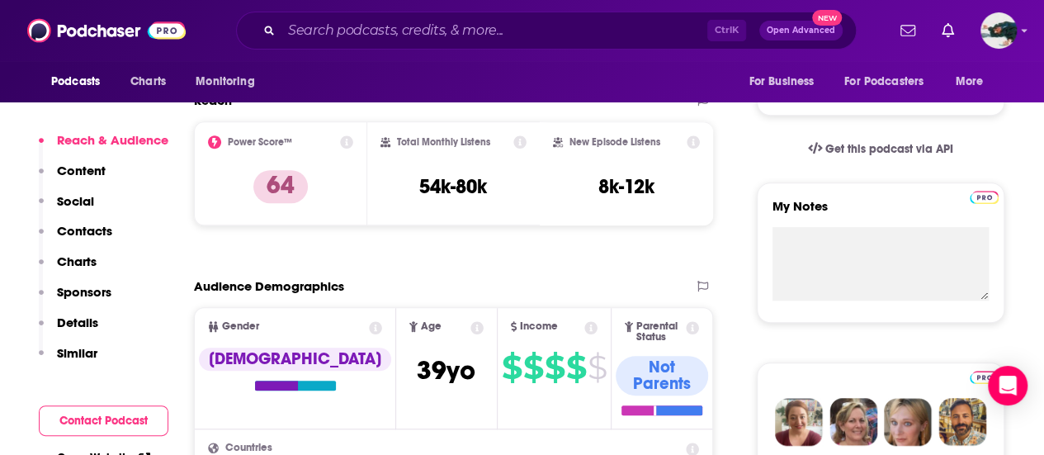
scroll to position [488, 0]
drag, startPoint x: 528, startPoint y: 190, endPoint x: 400, endPoint y: 195, distance: 128.1
click at [400, 195] on div "Total Monthly Listens 54k-80k" at bounding box center [453, 173] width 173 height 104
copy h3 "54k-80k"
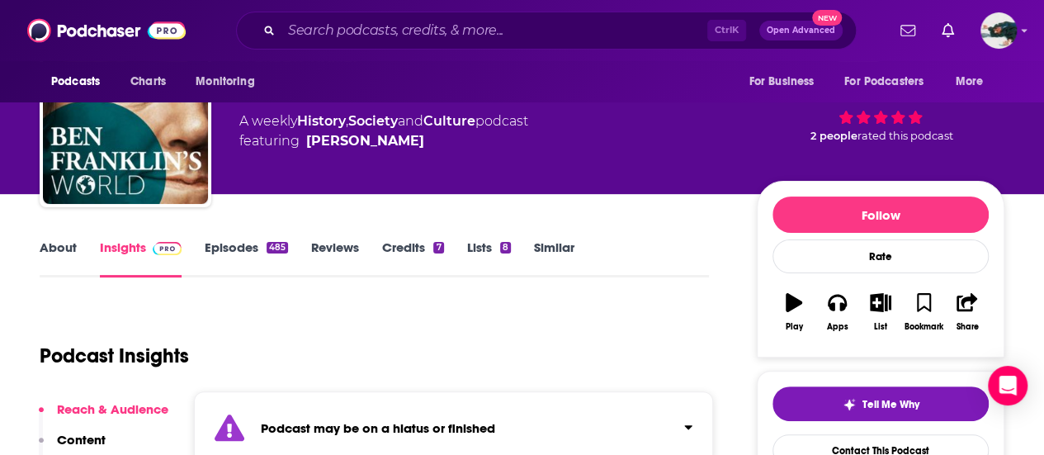
scroll to position [74, 0]
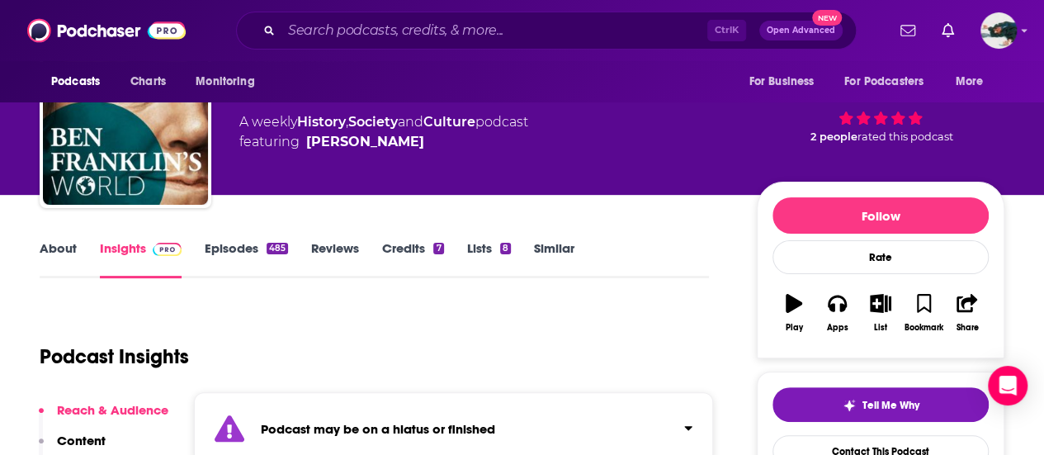
click at [53, 250] on link "About" at bounding box center [58, 259] width 37 height 38
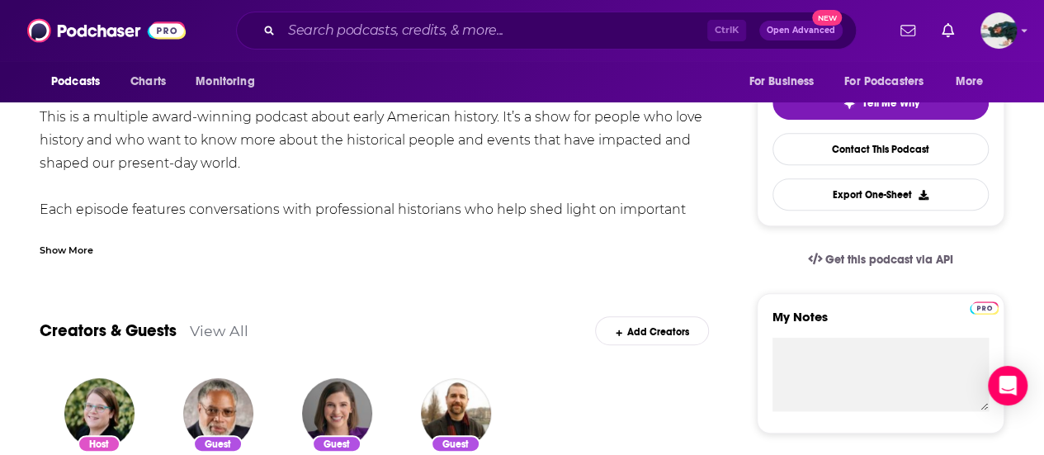
scroll to position [380, 0]
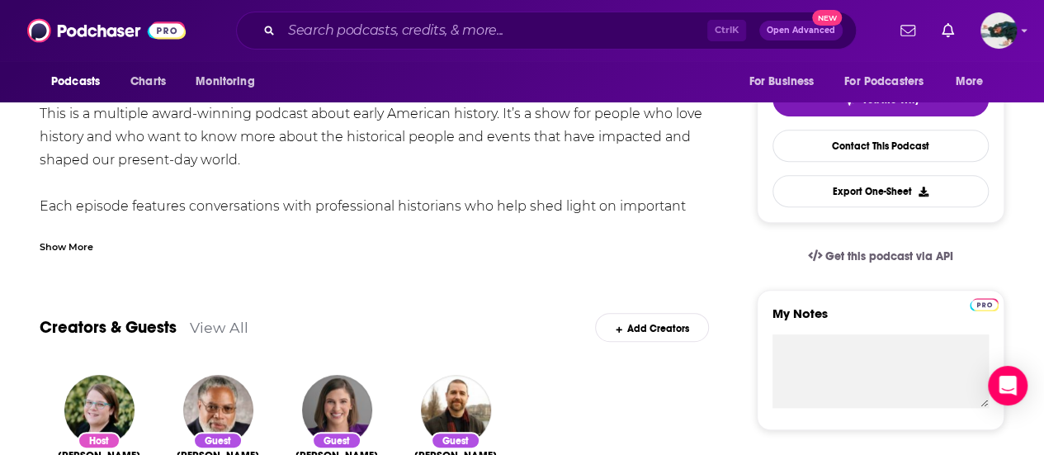
drag, startPoint x: 64, startPoint y: 260, endPoint x: 64, endPoint y: 247, distance: 13.2
click at [64, 247] on div "Show More" at bounding box center [67, 246] width 54 height 16
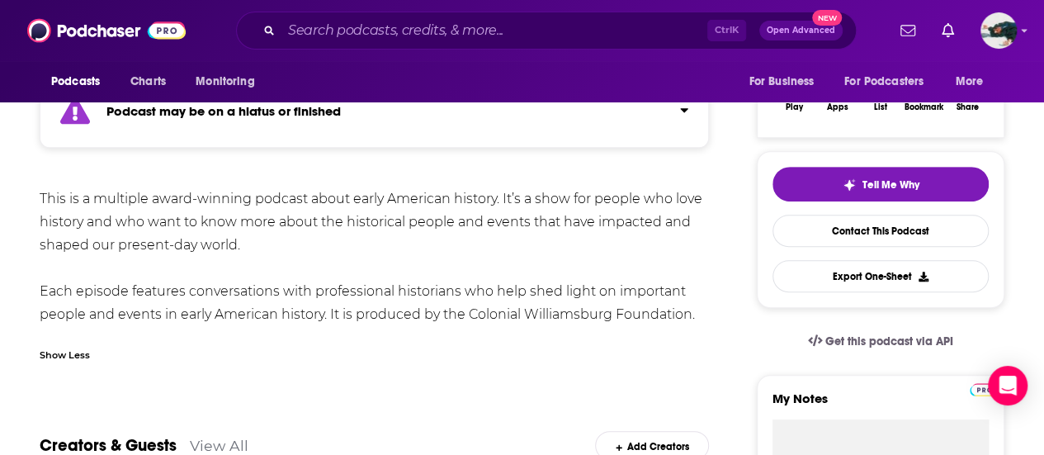
scroll to position [289, 0]
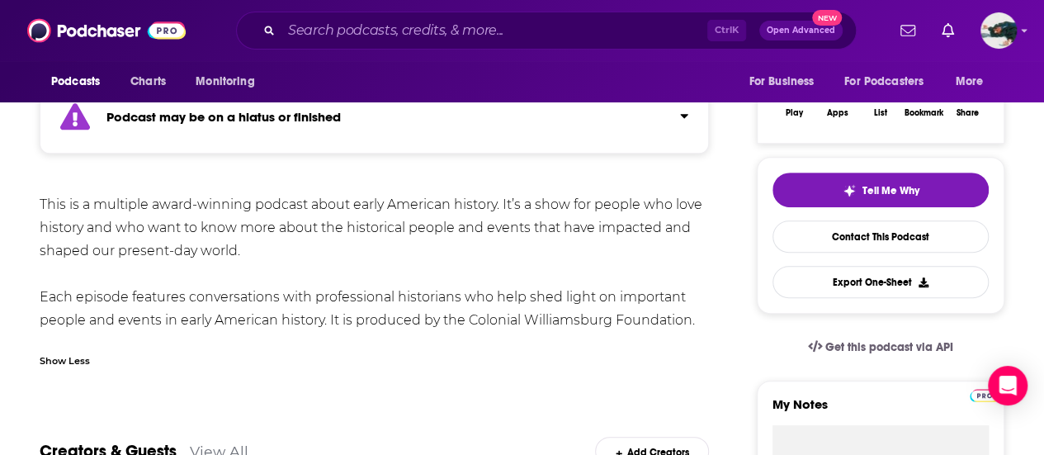
drag, startPoint x: 713, startPoint y: 313, endPoint x: 25, endPoint y: 199, distance: 698.0
copy div "This is a multiple award-winning podcast about early American history. It’s a s…"
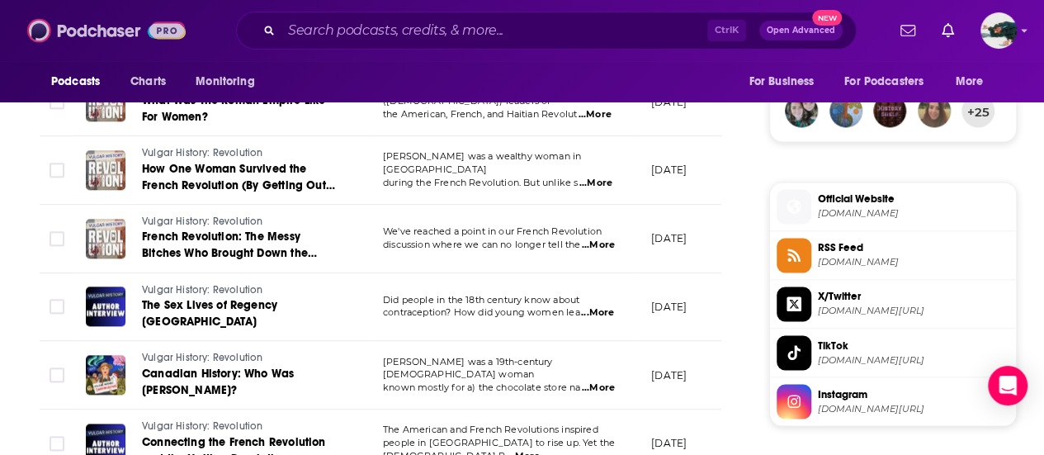
click at [112, 32] on img at bounding box center [106, 30] width 159 height 31
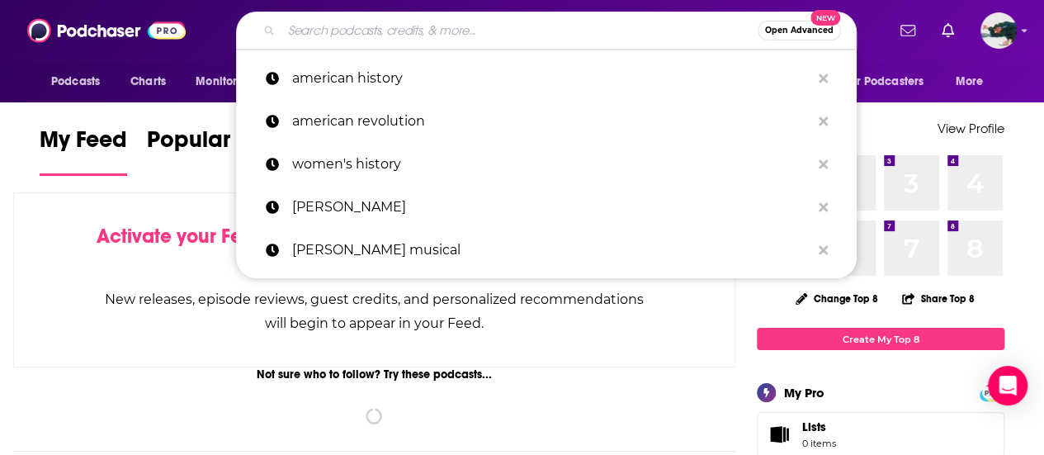
click at [352, 32] on input "Search podcasts, credits, & more..." at bounding box center [520, 30] width 476 height 26
